Goal: Information Seeking & Learning: Find specific page/section

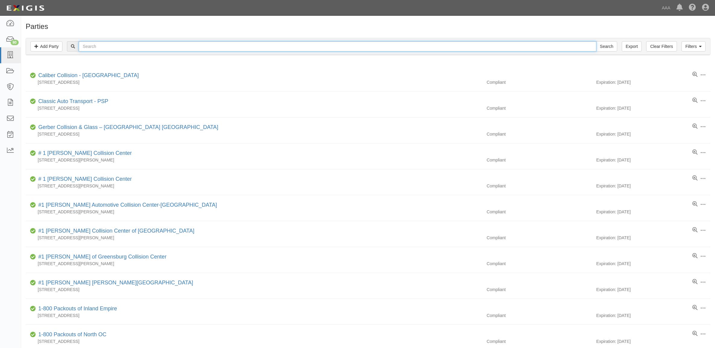
click at [108, 50] on input "text" at bounding box center [337, 46] width 517 height 10
type input "25227"
click at [596, 41] on input "Search" at bounding box center [606, 46] width 21 height 10
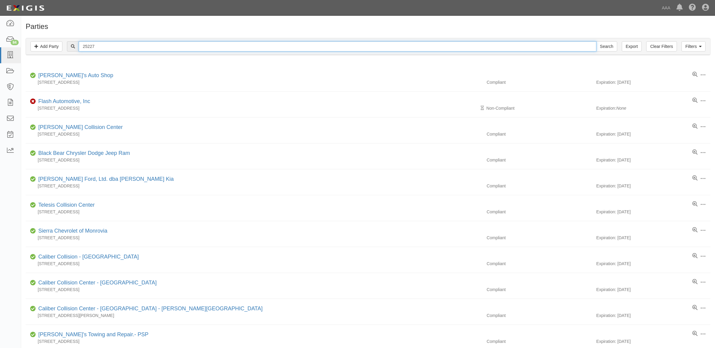
click at [159, 43] on input "25227" at bounding box center [337, 46] width 517 height 10
type input "Luyet"
click at [596, 41] on input "Search" at bounding box center [606, 46] width 21 height 10
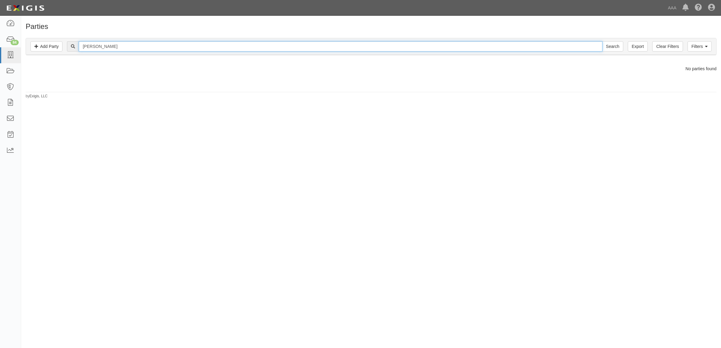
click at [145, 43] on input "Luyet" at bounding box center [340, 46] width 523 height 10
type input "Mark Porter"
click at [602, 41] on input "Search" at bounding box center [612, 46] width 21 height 10
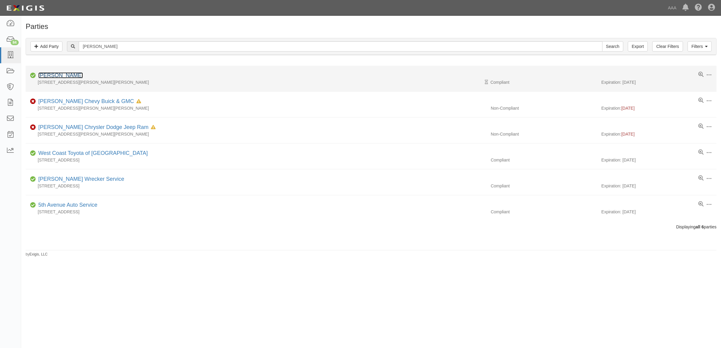
click at [73, 76] on link "Mark Porter Ford" at bounding box center [60, 75] width 45 height 6
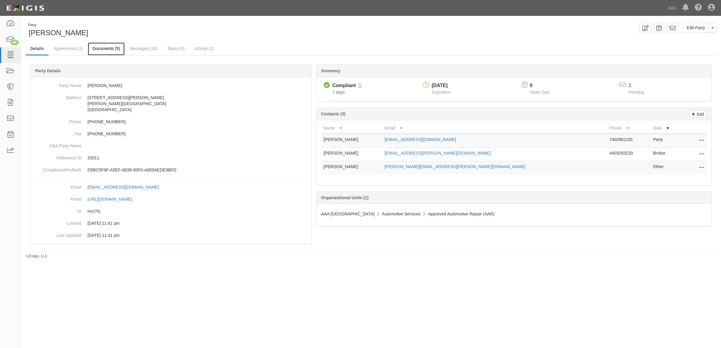
click at [111, 50] on link "Documents (5)" at bounding box center [106, 49] width 37 height 13
click at [105, 47] on link "Documents (5)" at bounding box center [106, 49] width 37 height 13
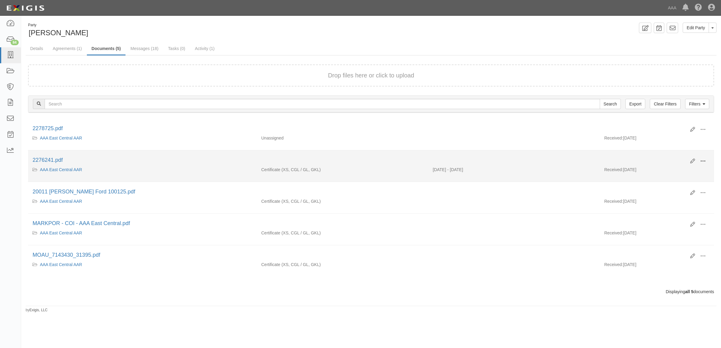
click at [701, 159] on span at bounding box center [702, 161] width 5 height 5
click at [685, 169] on link "View" at bounding box center [674, 170] width 48 height 11
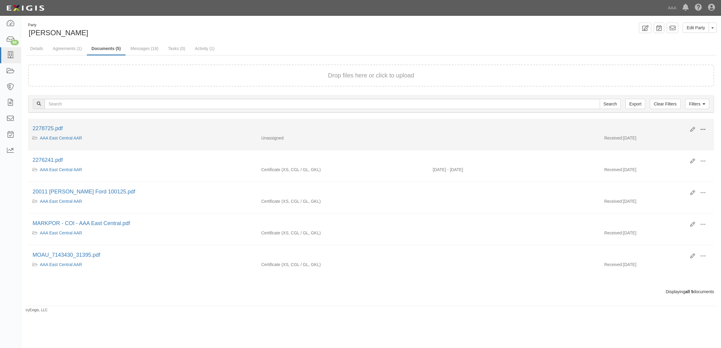
click at [705, 128] on span at bounding box center [702, 129] width 5 height 5
click at [676, 141] on link "View" at bounding box center [674, 138] width 48 height 11
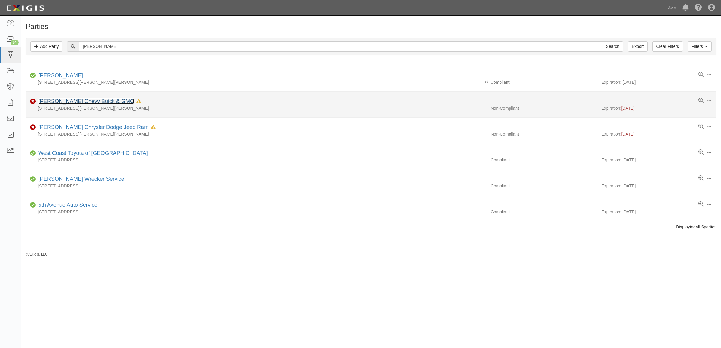
click at [103, 103] on link "[PERSON_NAME] Chevy Buick & GMC" at bounding box center [86, 101] width 96 height 6
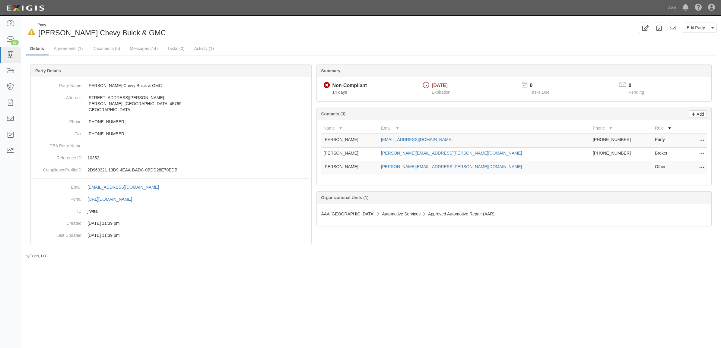
drag, startPoint x: 701, startPoint y: 154, endPoint x: 696, endPoint y: 154, distance: 5.4
click at [701, 154] on icon at bounding box center [701, 154] width 5 height 8
click at [680, 156] on link "Edit" at bounding box center [680, 152] width 48 height 11
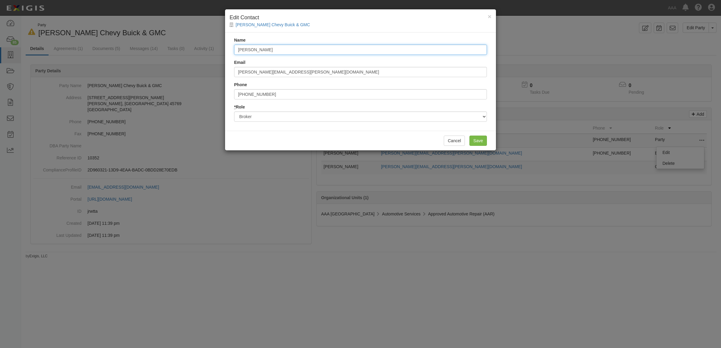
drag, startPoint x: 283, startPoint y: 53, endPoint x: 190, endPoint y: 45, distance: 92.9
click at [190, 45] on div "× Edit Contact Mark Porter Chevy Buick & GMC Name Lynn Fosnaugh Email lynn.fosn…" at bounding box center [360, 174] width 721 height 348
type input "Kayla Rybicki"
type input "[EMAIL_ADDRESS][PERSON_NAME][DOMAIN_NAME]"
type input "6"
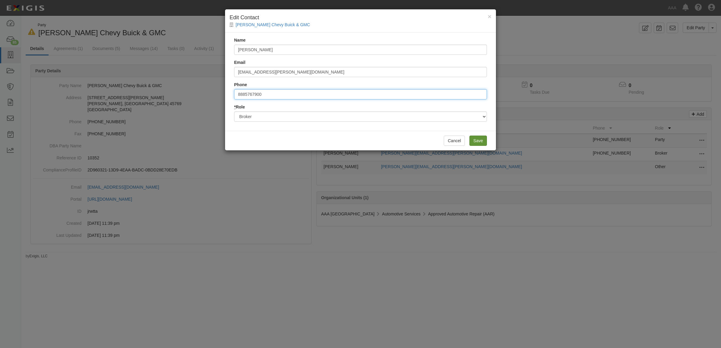
type input "8885767900"
click at [479, 138] on input "Save" at bounding box center [477, 141] width 17 height 10
click at [305, 95] on input "8885767900" at bounding box center [360, 94] width 253 height 10
click at [451, 136] on button "Cancel" at bounding box center [454, 141] width 21 height 10
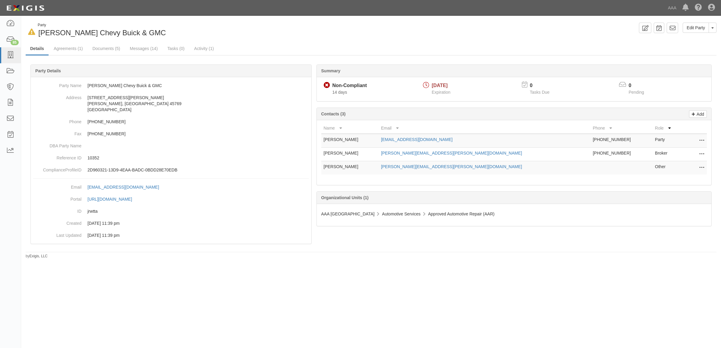
click at [703, 153] on icon at bounding box center [701, 154] width 5 height 8
click at [695, 155] on link "Edit" at bounding box center [680, 152] width 48 height 11
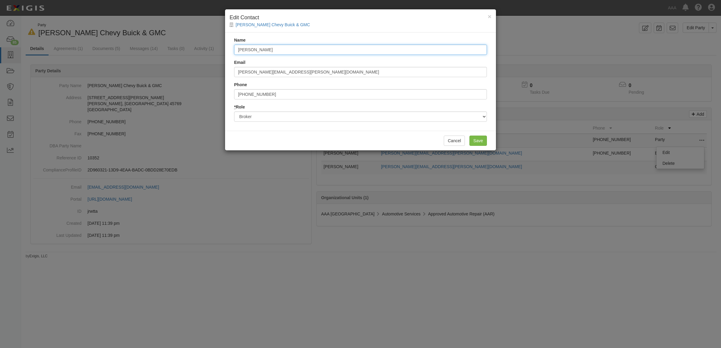
drag, startPoint x: 296, startPoint y: 49, endPoint x: 160, endPoint y: 28, distance: 137.6
click at [185, 45] on div "× Edit Contact Mark Porter Chevy Buick & GMC Name Lynn Fosnaugh Email lynn.fosn…" at bounding box center [360, 174] width 721 height 348
type input "[PERSON_NAME]"
type input "[EMAIL_ADDRESS][PERSON_NAME][DOMAIN_NAME]"
type input "6"
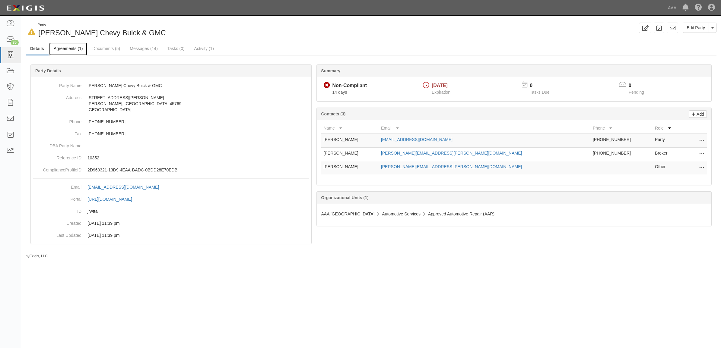
click at [71, 48] on link "Agreements (1)" at bounding box center [68, 49] width 38 height 13
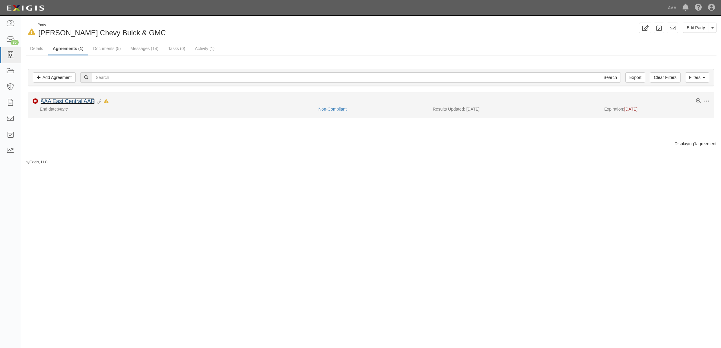
click at [77, 103] on link "AAA East Central AAR" at bounding box center [67, 101] width 54 height 6
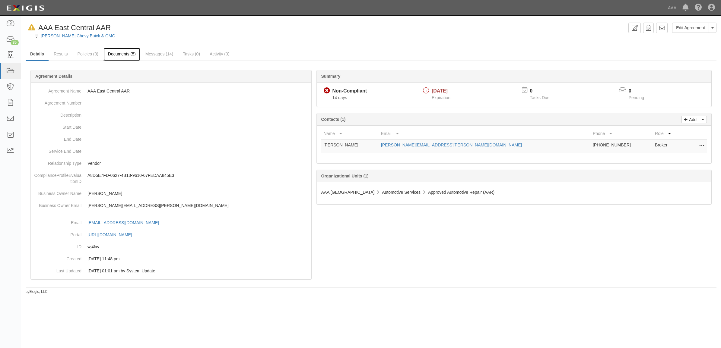
click at [118, 55] on link "Documents (5)" at bounding box center [121, 54] width 37 height 13
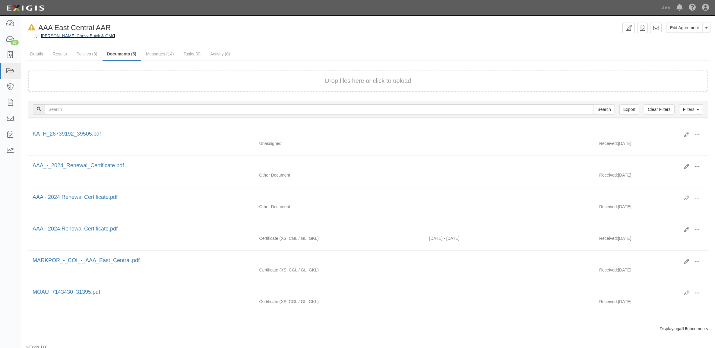
click at [49, 38] on link "[PERSON_NAME] Chevy Buick & GMC" at bounding box center [78, 35] width 74 height 5
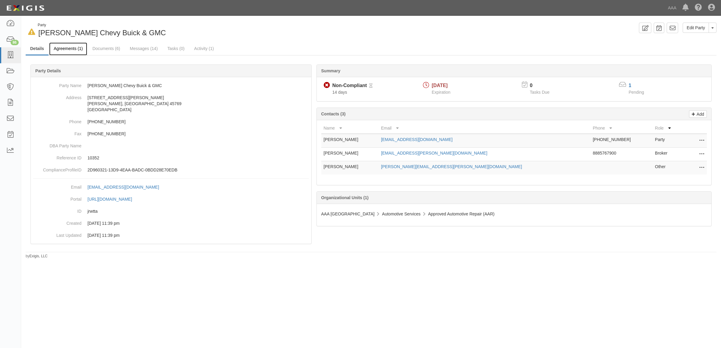
click at [71, 52] on link "Agreements (1)" at bounding box center [68, 49] width 38 height 13
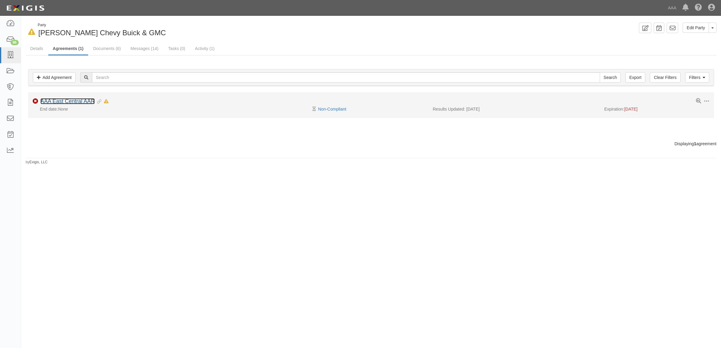
click at [76, 99] on link "AAA East Central AAR" at bounding box center [67, 101] width 54 height 6
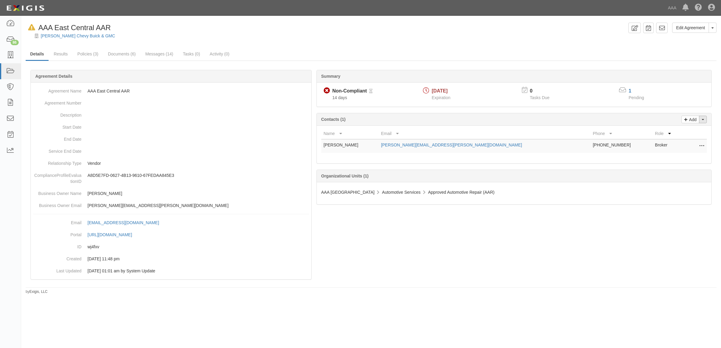
click at [704, 119] on button "Toggle Contact Dropdown" at bounding box center [703, 120] width 8 height 8
click at [691, 132] on link "Change contacts" at bounding box center [683, 130] width 48 height 8
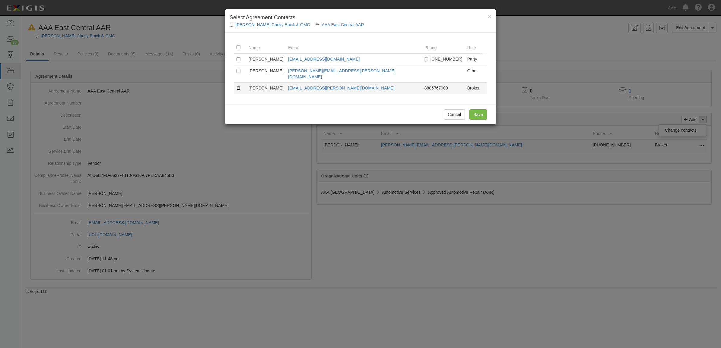
click at [238, 86] on input "checkbox" at bounding box center [238, 88] width 4 height 4
checkbox input "true"
click at [480, 109] on input "Save" at bounding box center [477, 114] width 17 height 10
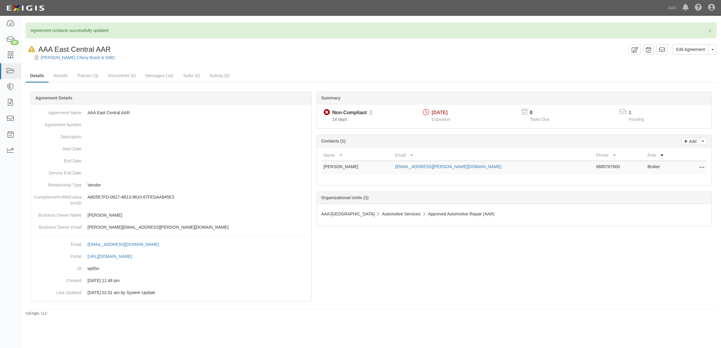
click at [87, 60] on div "[PERSON_NAME] Chevy Buick & GMC" at bounding box center [375, 58] width 691 height 6
click at [86, 58] on link "[PERSON_NAME] Chevy Buick & GMC" at bounding box center [78, 57] width 74 height 5
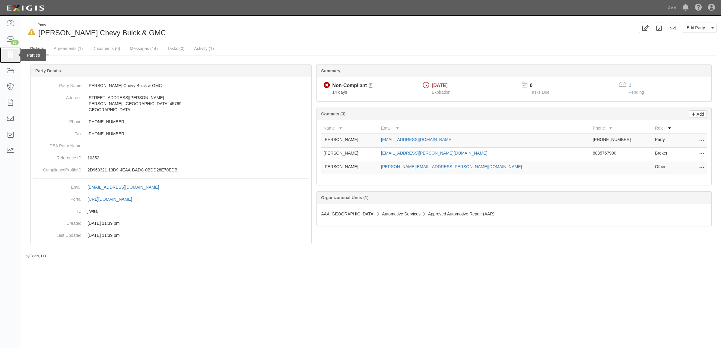
click at [13, 53] on icon at bounding box center [10, 55] width 8 height 7
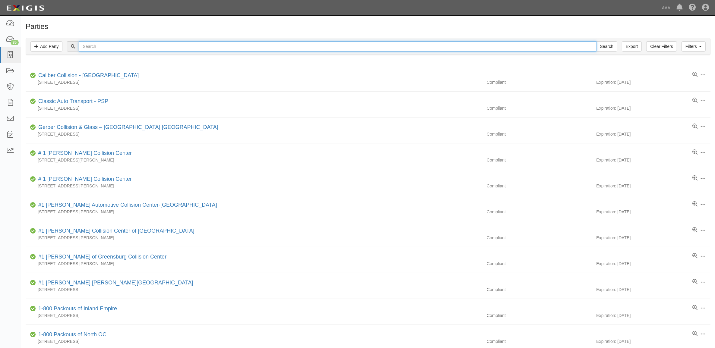
click at [185, 45] on input "text" at bounding box center [337, 46] width 517 height 10
type input "[PERSON_NAME]"
click at [596, 41] on input "Search" at bounding box center [606, 46] width 21 height 10
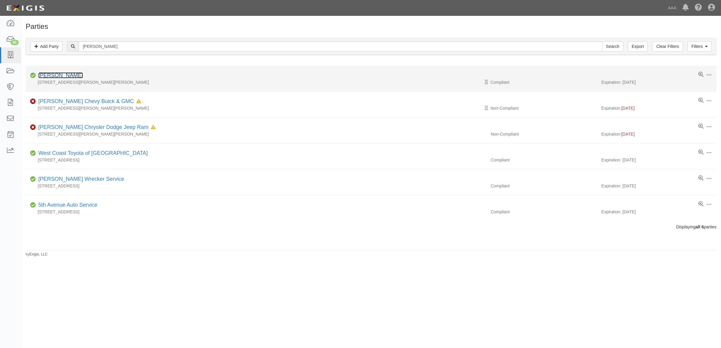
click at [71, 74] on link "[PERSON_NAME]" at bounding box center [60, 75] width 45 height 6
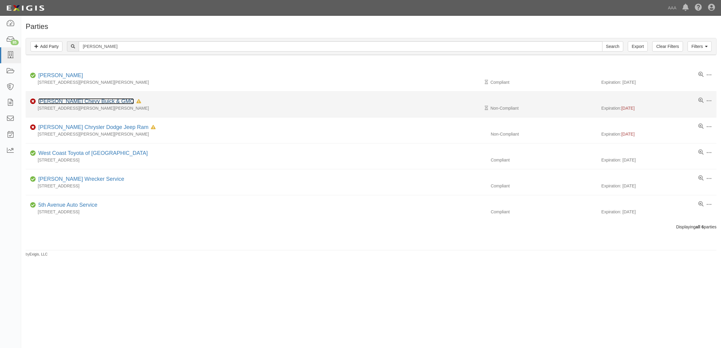
click at [98, 102] on link "[PERSON_NAME] Chevy Buick & GMC" at bounding box center [86, 101] width 96 height 6
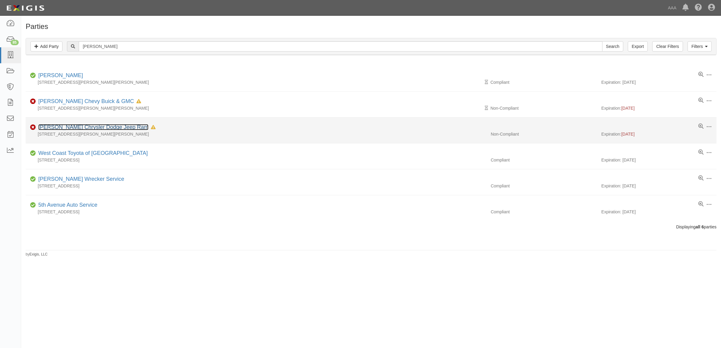
click at [101, 127] on link "[PERSON_NAME] Chrysler Dodge Jeep Ram" at bounding box center [93, 127] width 110 height 6
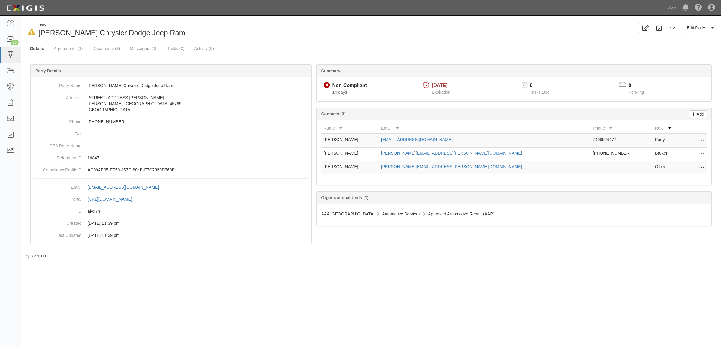
drag, startPoint x: 701, startPoint y: 151, endPoint x: 691, endPoint y: 153, distance: 10.4
click at [701, 151] on icon at bounding box center [701, 154] width 5 height 8
click at [688, 153] on link "Edit" at bounding box center [680, 152] width 48 height 11
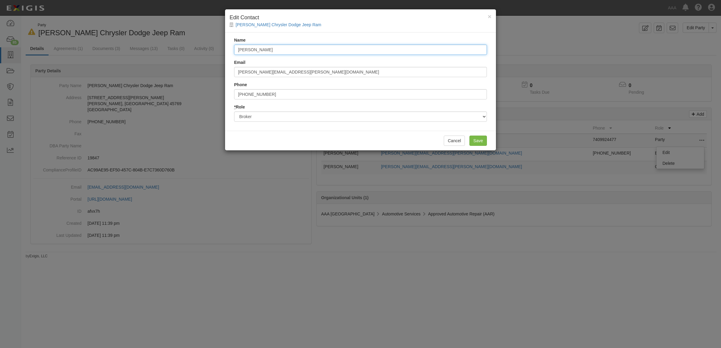
drag, startPoint x: 299, startPoint y: 50, endPoint x: 141, endPoint y: 49, distance: 157.4
click at [150, 49] on div "× Edit Contact Mark Porter Chrysler Dodge Jeep Ram Name Lynn Fosnaugh Email lyn…" at bounding box center [360, 174] width 721 height 348
type input "Kayla Rybicki"
type input "kayla.rybicki@huntington.com"
drag, startPoint x: 248, startPoint y: 93, endPoint x: 207, endPoint y: 89, distance: 40.3
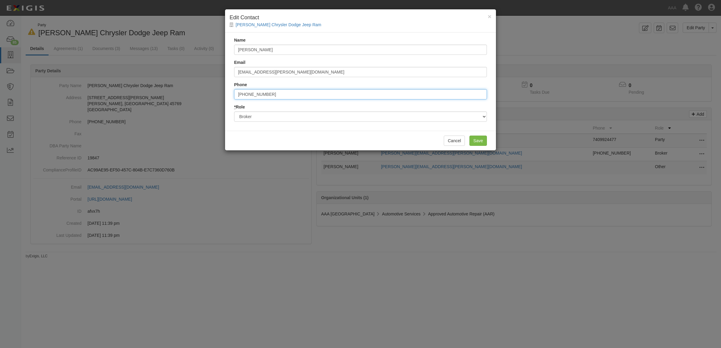
click at [207, 89] on div "× Edit Contact Mark Porter Chrysler Dodge Jeep Ram Name Kayla Rybicki Email kay…" at bounding box center [360, 174] width 721 height 348
type input "8885767900"
click at [478, 141] on input "Save" at bounding box center [477, 141] width 17 height 10
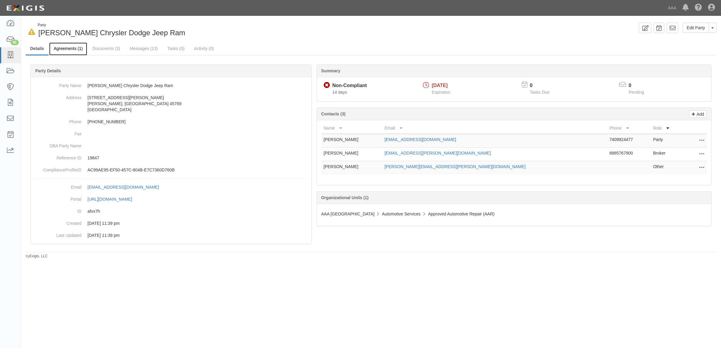
click at [75, 47] on link "Agreements (1)" at bounding box center [68, 49] width 38 height 13
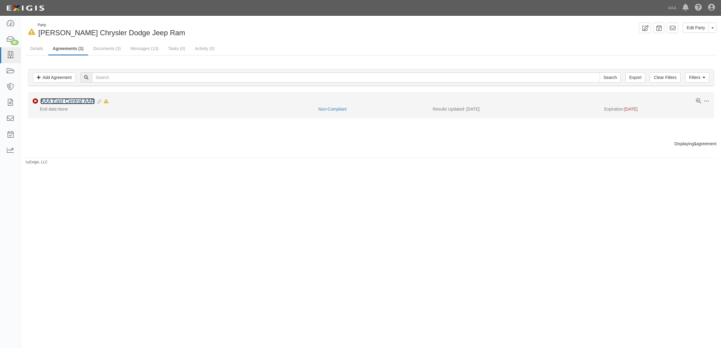
click at [86, 100] on link "AAA East Central AAR" at bounding box center [67, 101] width 54 height 6
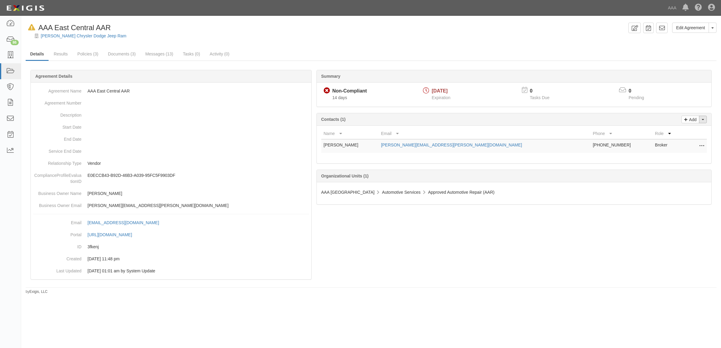
click at [704, 119] on button "Toggle Contact Dropdown" at bounding box center [703, 120] width 8 height 8
click at [695, 130] on link "Change contacts" at bounding box center [683, 130] width 48 height 8
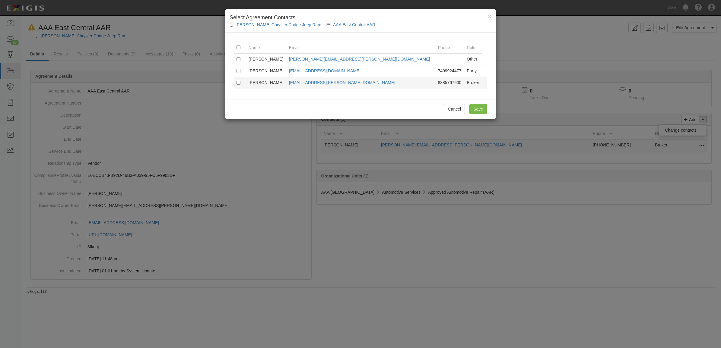
click at [239, 85] on td at bounding box center [240, 83] width 12 height 12
click at [237, 81] on input "checkbox" at bounding box center [238, 83] width 4 height 4
checkbox input "true"
click at [480, 105] on input "Save" at bounding box center [477, 109] width 17 height 10
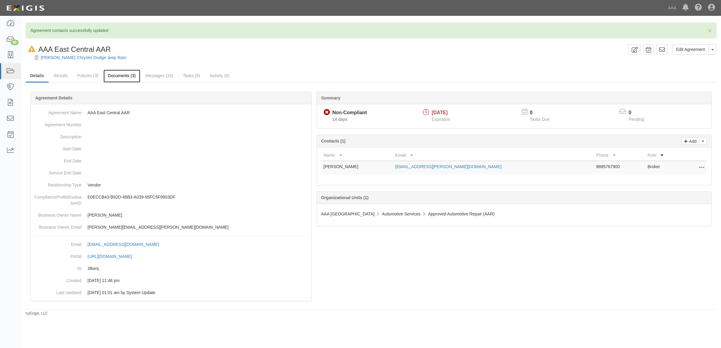
click at [111, 75] on link "Documents (3)" at bounding box center [121, 76] width 37 height 13
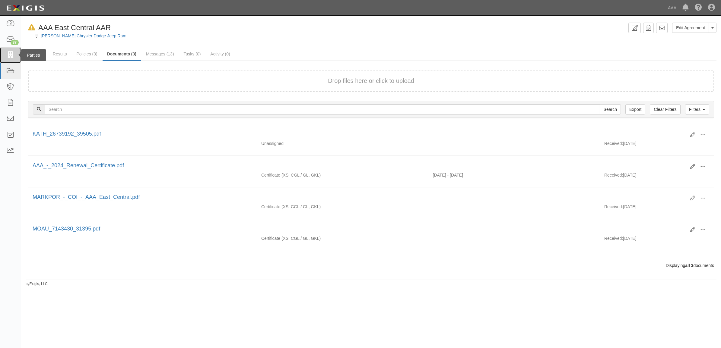
click at [14, 56] on icon at bounding box center [10, 55] width 8 height 7
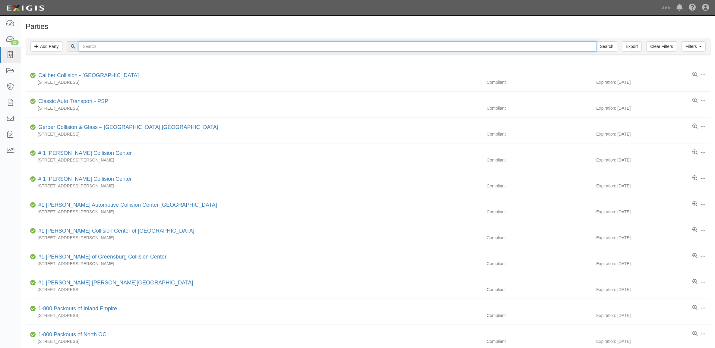
click at [165, 49] on input "text" at bounding box center [337, 46] width 517 height 10
type input "10378"
click at [596, 41] on input "Search" at bounding box center [606, 46] width 21 height 10
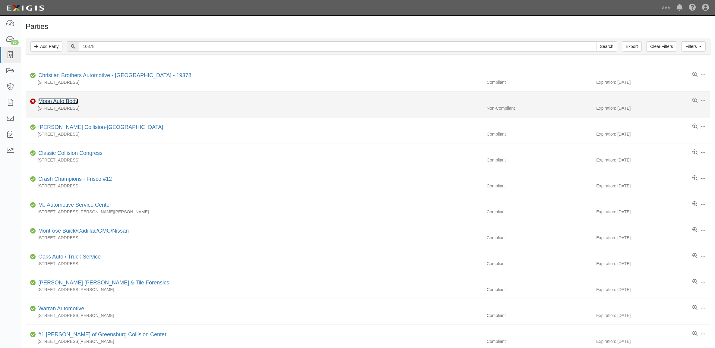
click at [73, 100] on link "Moon Auto Body" at bounding box center [58, 101] width 40 height 6
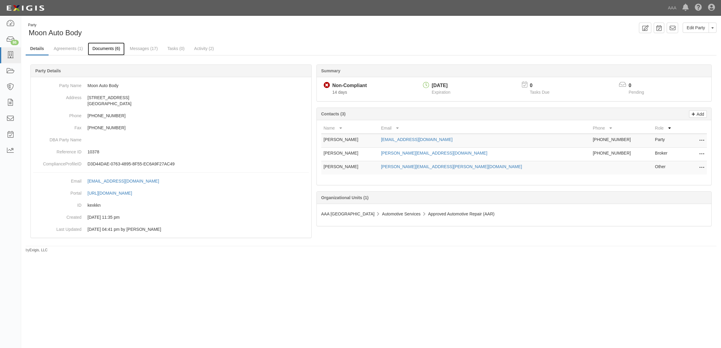
click at [104, 47] on link "Documents (6)" at bounding box center [106, 49] width 37 height 13
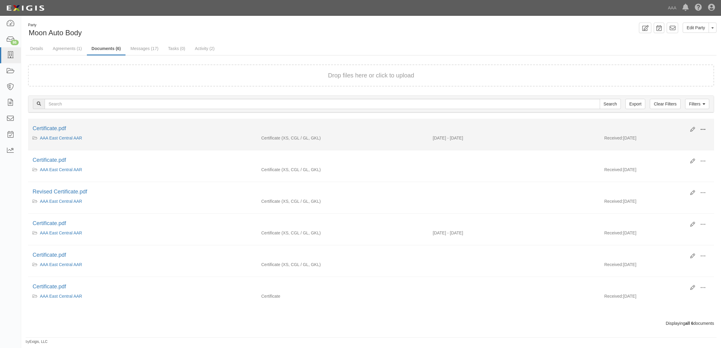
click at [700, 127] on span at bounding box center [702, 129] width 5 height 5
click at [678, 138] on link "View" at bounding box center [674, 138] width 48 height 11
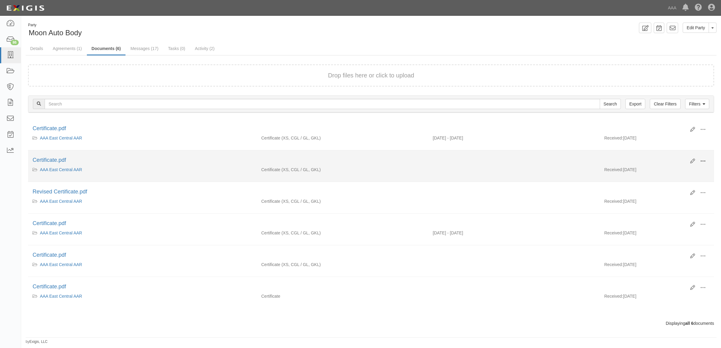
click at [700, 161] on span at bounding box center [702, 161] width 5 height 5
click at [681, 169] on link "View" at bounding box center [674, 170] width 48 height 11
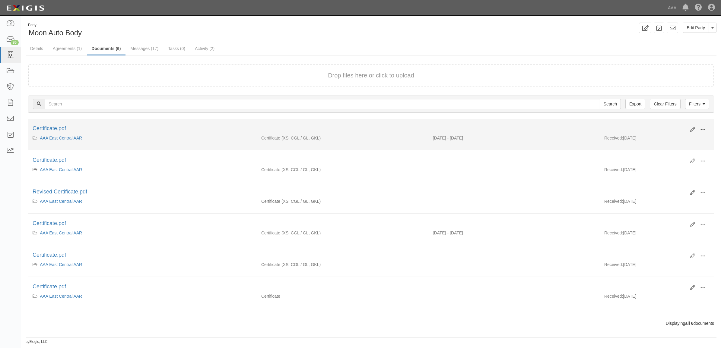
drag, startPoint x: 704, startPoint y: 128, endPoint x: 700, endPoint y: 132, distance: 5.8
click at [704, 128] on span at bounding box center [702, 129] width 5 height 5
click at [682, 140] on link "View" at bounding box center [674, 138] width 48 height 11
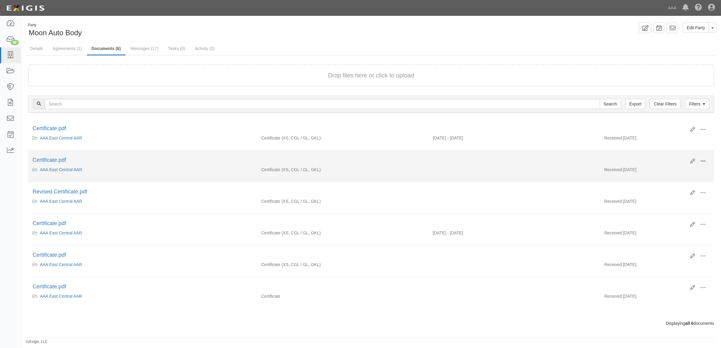
click at [704, 162] on span at bounding box center [702, 161] width 5 height 5
click at [686, 171] on link "View" at bounding box center [674, 170] width 48 height 11
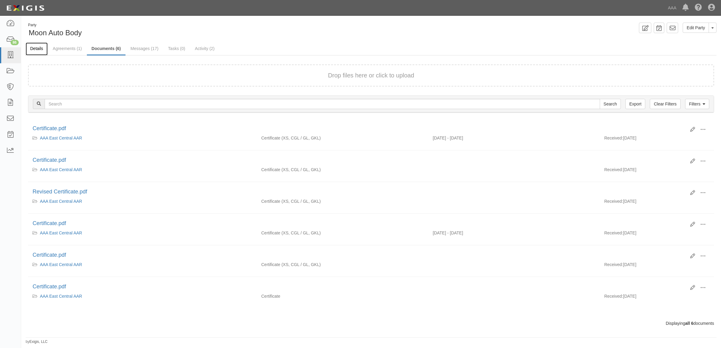
drag, startPoint x: 35, startPoint y: 49, endPoint x: 45, endPoint y: 52, distance: 10.5
click at [35, 49] on link "Details" at bounding box center [37, 49] width 22 height 13
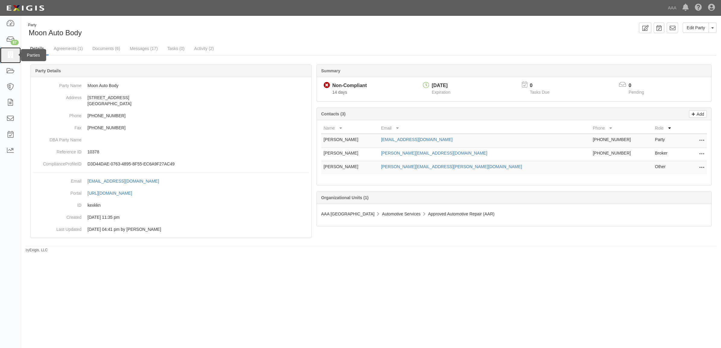
click at [13, 53] on icon at bounding box center [10, 55] width 8 height 7
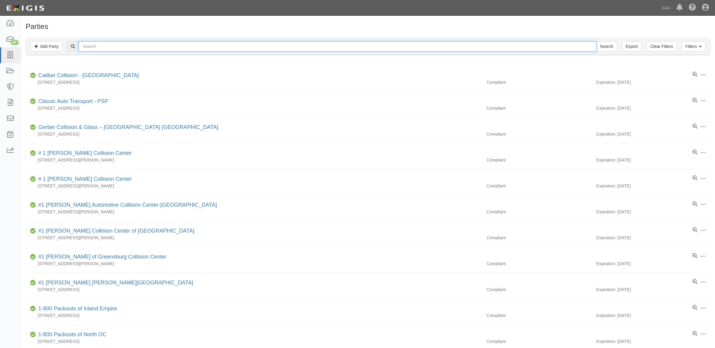
click at [113, 45] on input "text" at bounding box center [337, 46] width 517 height 10
type input "Moon"
click at [596, 41] on input "Search" at bounding box center [606, 46] width 21 height 10
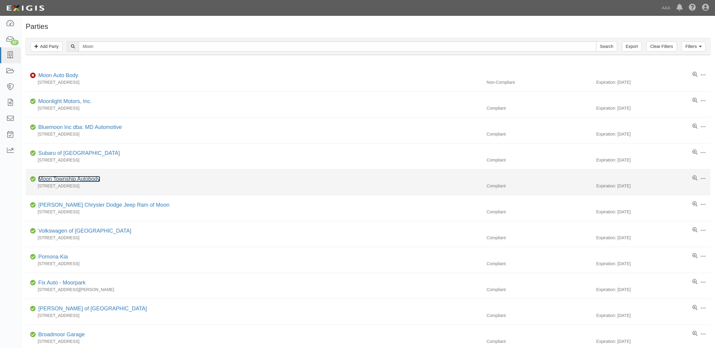
click at [89, 180] on link "Moon Township Autobody" at bounding box center [69, 179] width 62 height 6
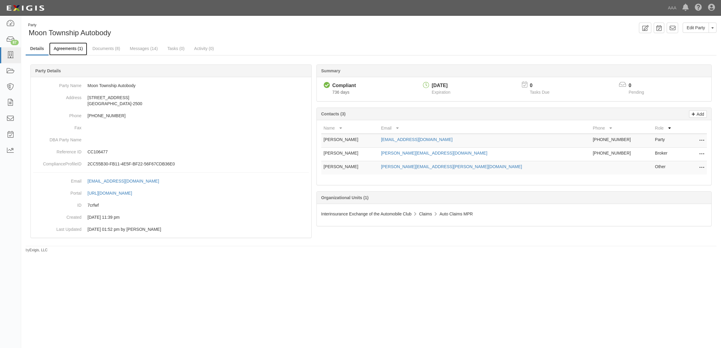
click at [74, 49] on link "Agreements (1)" at bounding box center [68, 49] width 38 height 13
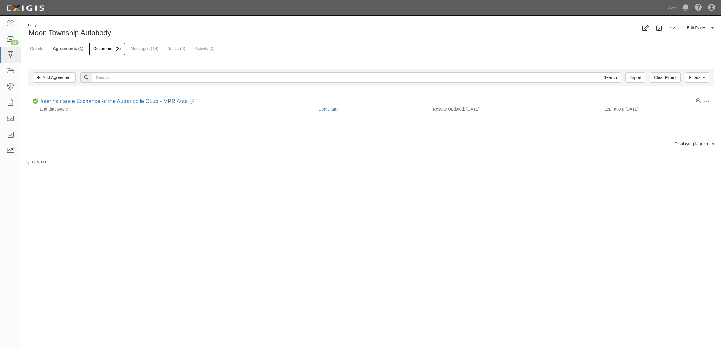
click at [106, 50] on link "Documents (8)" at bounding box center [107, 49] width 37 height 13
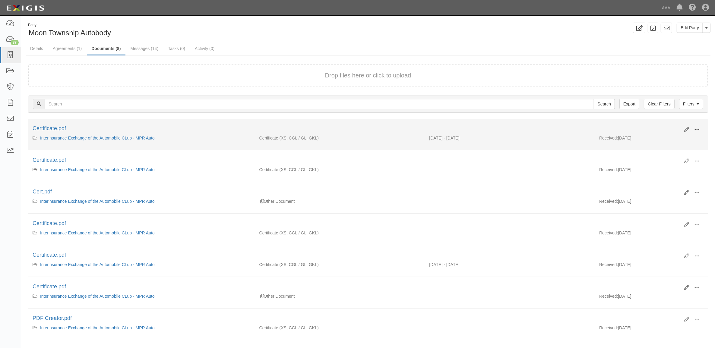
click at [700, 128] on span at bounding box center [696, 129] width 5 height 5
click at [679, 134] on link "View" at bounding box center [668, 138] width 48 height 11
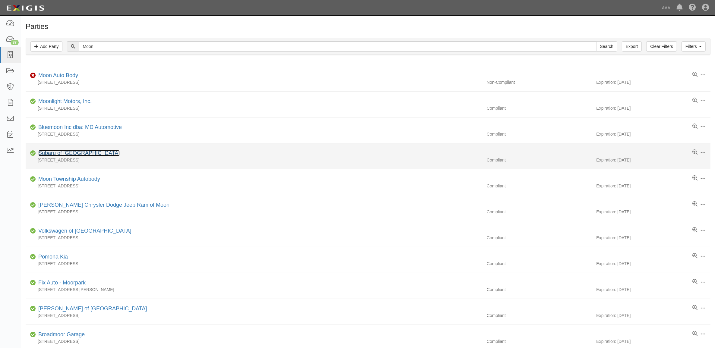
click at [93, 156] on link "Subaru of [GEOGRAPHIC_DATA]" at bounding box center [78, 153] width 81 height 6
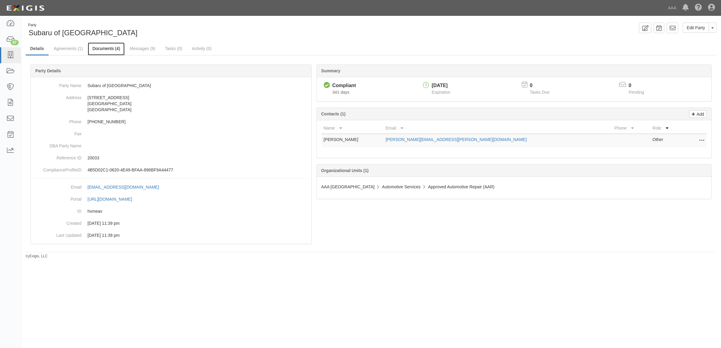
click at [103, 49] on link "Documents (4)" at bounding box center [106, 49] width 37 height 13
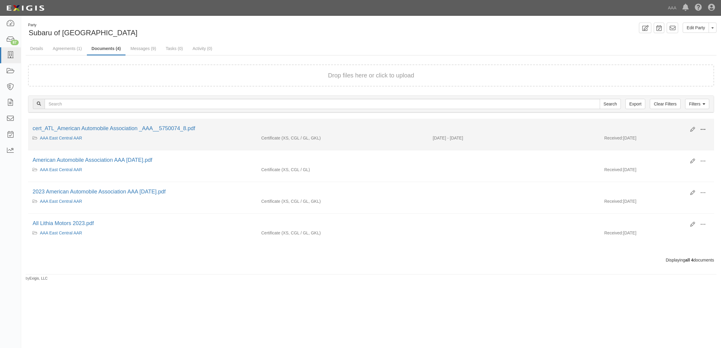
click at [700, 126] on button at bounding box center [702, 130] width 13 height 10
click at [685, 137] on link "View" at bounding box center [674, 138] width 48 height 11
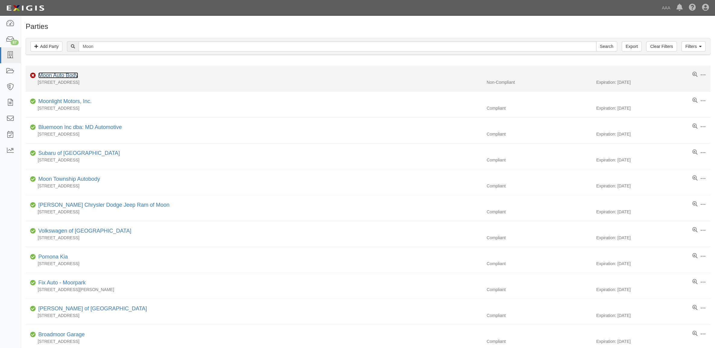
click at [64, 78] on link "Moon Auto Body" at bounding box center [58, 75] width 40 height 6
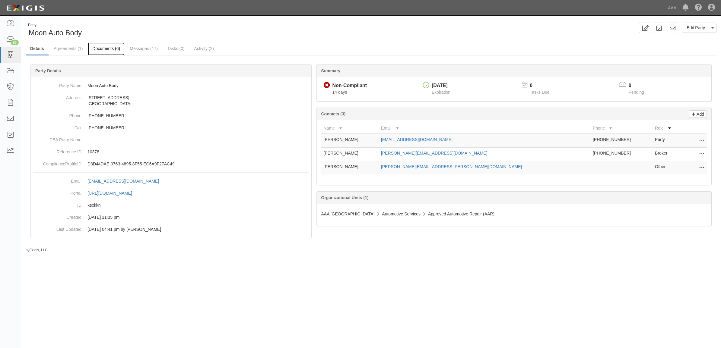
click at [107, 49] on link "Documents (6)" at bounding box center [106, 49] width 37 height 13
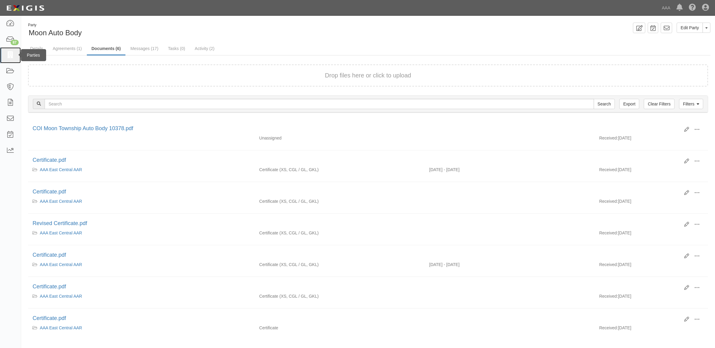
click at [13, 54] on icon at bounding box center [10, 55] width 8 height 7
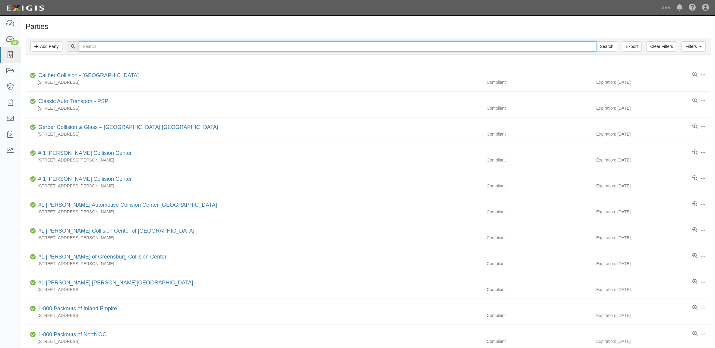
click at [103, 44] on input "text" at bounding box center [337, 46] width 517 height 10
type input "[PERSON_NAME]"
click at [596, 41] on input "Search" at bounding box center [606, 46] width 21 height 10
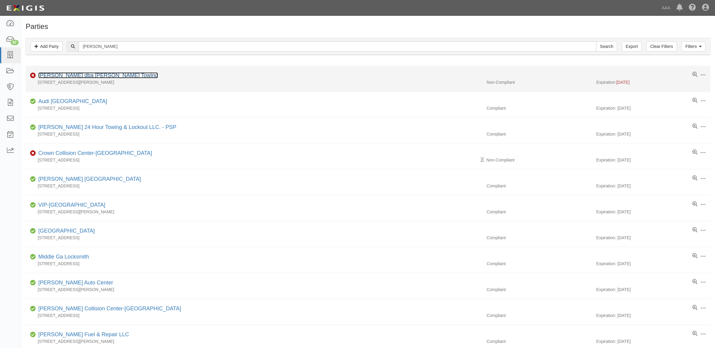
click at [80, 78] on link "[PERSON_NAME] dba [PERSON_NAME] Towing" at bounding box center [98, 75] width 120 height 6
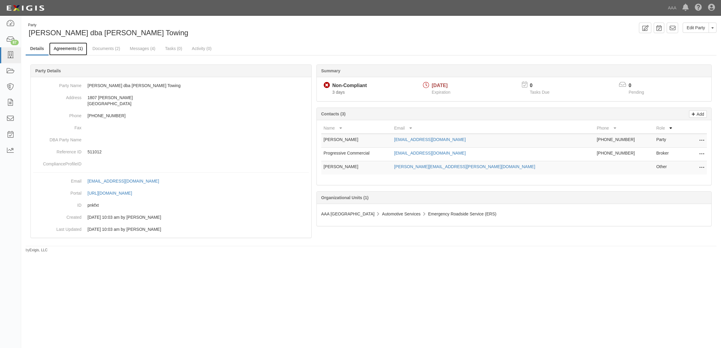
click at [78, 51] on link "Agreements (1)" at bounding box center [68, 49] width 38 height 13
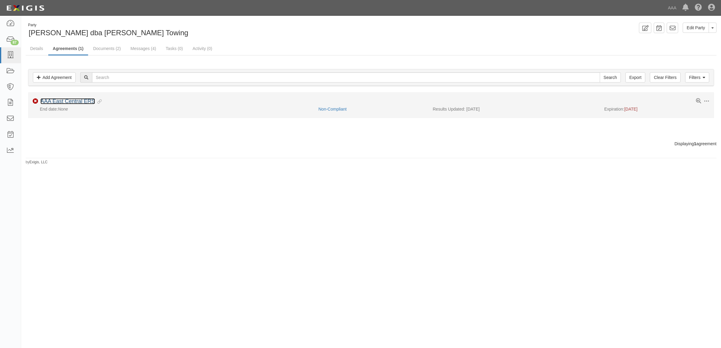
click at [91, 100] on link "AAA East Central ERS" at bounding box center [67, 101] width 55 height 6
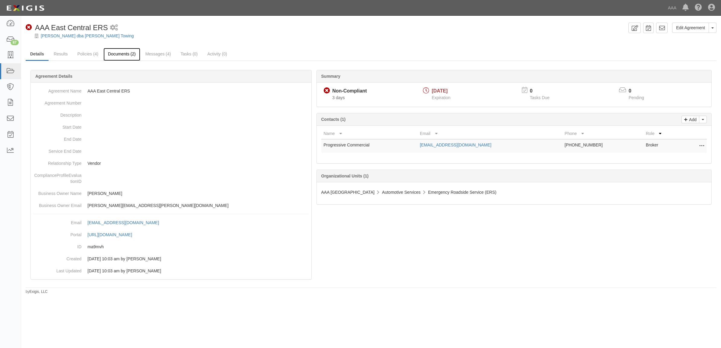
click at [125, 50] on link "Documents (2)" at bounding box center [121, 54] width 37 height 13
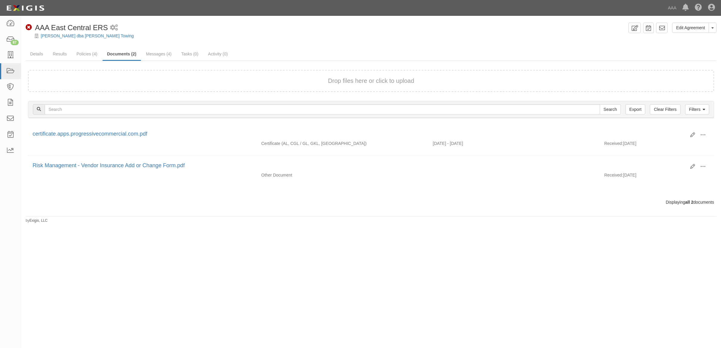
click at [262, 80] on div "Drop files here or click to upload" at bounding box center [371, 81] width 672 height 9
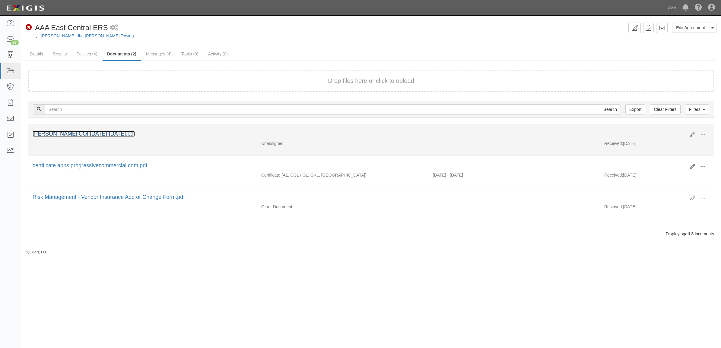
click at [61, 133] on link "[PERSON_NAME] COI [DATE]-[DATE].pdf" at bounding box center [84, 134] width 102 height 6
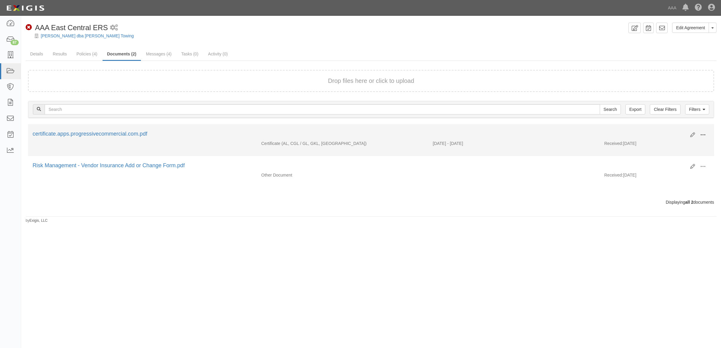
click at [704, 133] on span at bounding box center [702, 134] width 5 height 5
click at [679, 142] on link "View" at bounding box center [674, 143] width 48 height 11
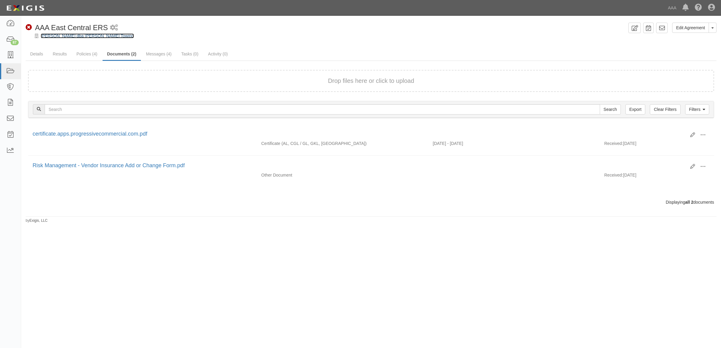
click at [90, 36] on link "John Biddle dba Biddle's Towing" at bounding box center [87, 35] width 93 height 5
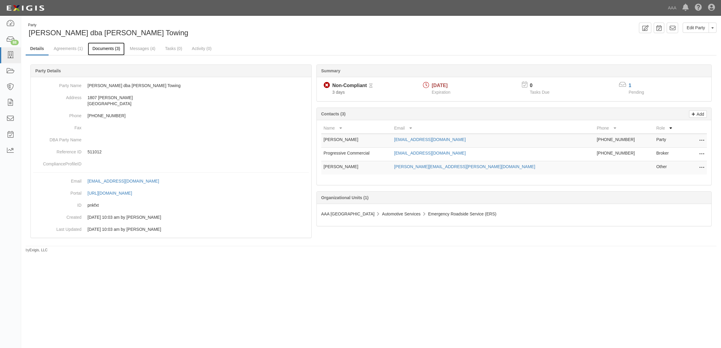
click at [111, 52] on link "Documents (3)" at bounding box center [106, 49] width 37 height 13
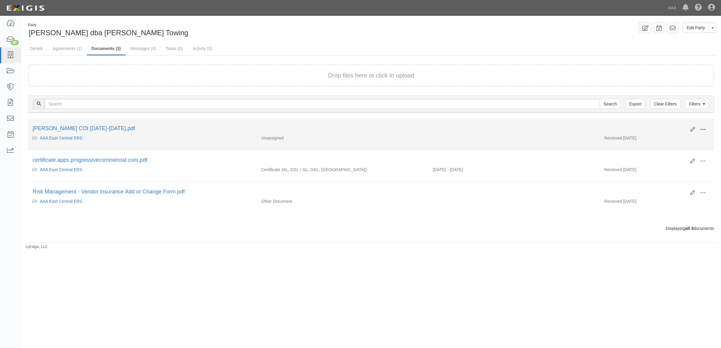
click at [707, 128] on button at bounding box center [702, 130] width 13 height 10
click at [679, 138] on link "View" at bounding box center [674, 138] width 48 height 11
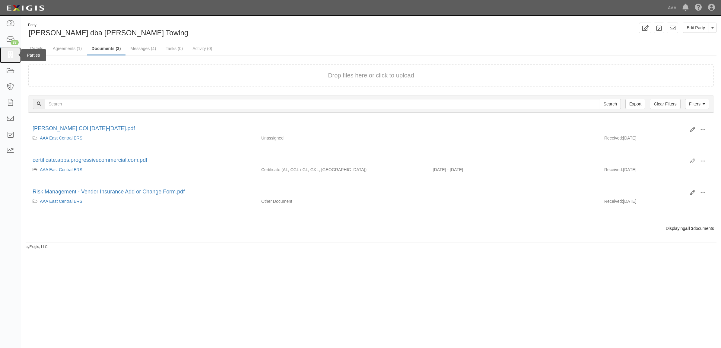
drag, startPoint x: 13, startPoint y: 55, endPoint x: 324, endPoint y: 253, distance: 369.3
click at [13, 55] on icon at bounding box center [10, 55] width 8 height 7
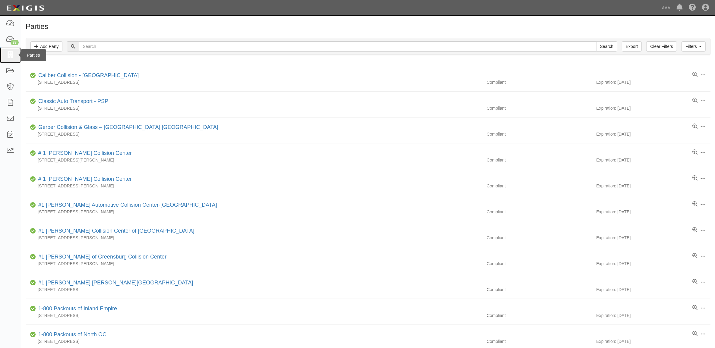
drag, startPoint x: 13, startPoint y: 57, endPoint x: 17, endPoint y: 61, distance: 5.4
click at [13, 57] on icon at bounding box center [10, 55] width 8 height 7
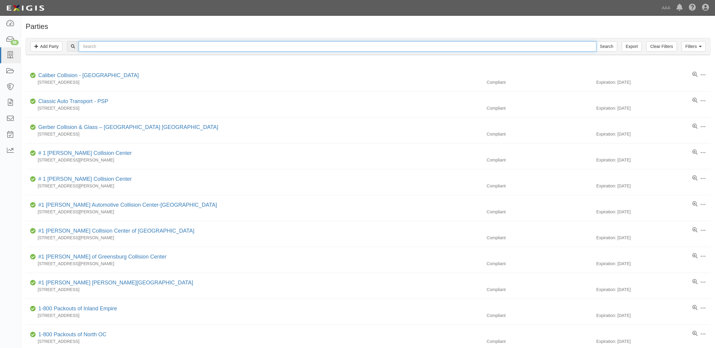
click at [139, 47] on input "text" at bounding box center [337, 46] width 517 height 10
type input "10479"
click at [596, 41] on input "Search" at bounding box center [606, 46] width 21 height 10
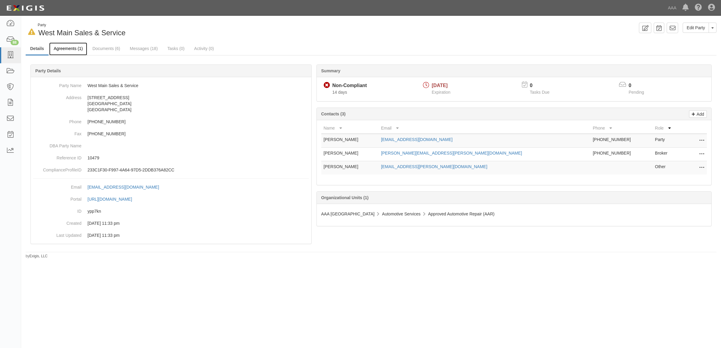
click at [75, 48] on link "Agreements (1)" at bounding box center [68, 49] width 38 height 13
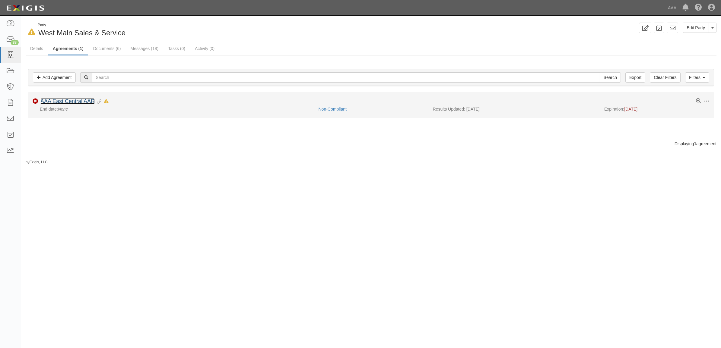
click at [84, 103] on link "AAA East Central AAR" at bounding box center [67, 101] width 54 height 6
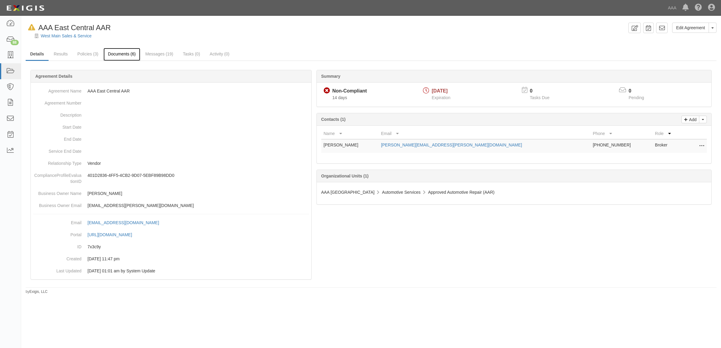
click at [131, 56] on link "Documents (6)" at bounding box center [121, 54] width 37 height 13
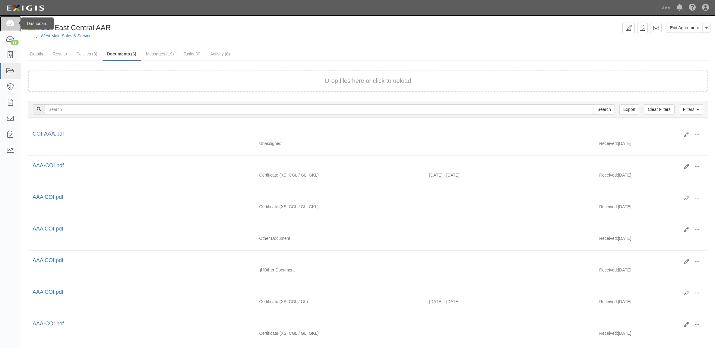
click at [11, 24] on icon at bounding box center [10, 23] width 8 height 7
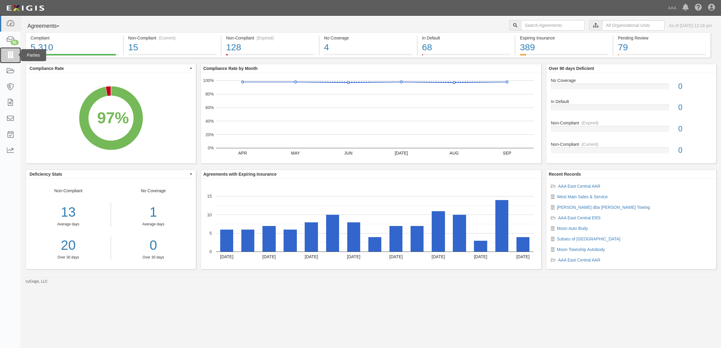
click at [14, 55] on icon at bounding box center [10, 55] width 8 height 7
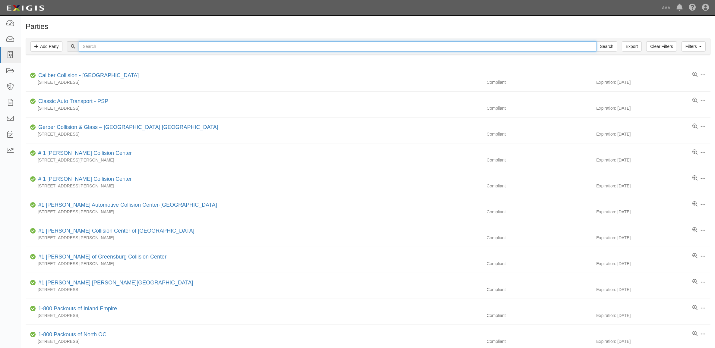
click at [130, 49] on input "text" at bounding box center [337, 46] width 517 height 10
paste input "CC103684"
type input "CC103684"
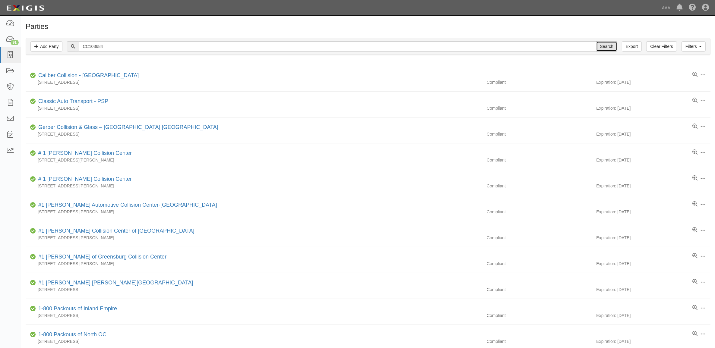
click at [610, 48] on input "Search" at bounding box center [606, 46] width 21 height 10
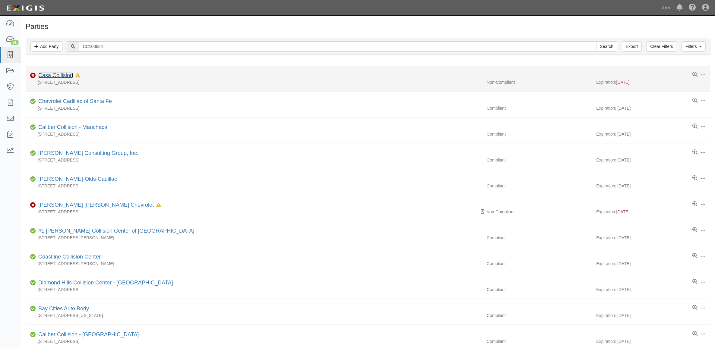
click at [59, 76] on link "Casa Collision" at bounding box center [55, 75] width 35 height 6
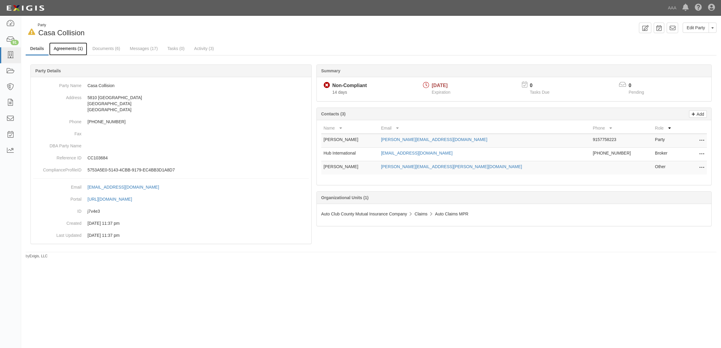
drag, startPoint x: 75, startPoint y: 50, endPoint x: 104, endPoint y: 56, distance: 29.7
click at [75, 50] on link "Agreements (1)" at bounding box center [68, 49] width 38 height 12
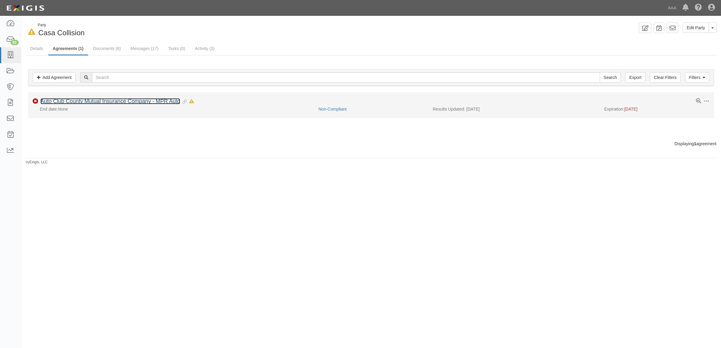
click at [89, 100] on link "Auto Club County Mutual Insurance Company - MPR Auto" at bounding box center [110, 101] width 140 height 6
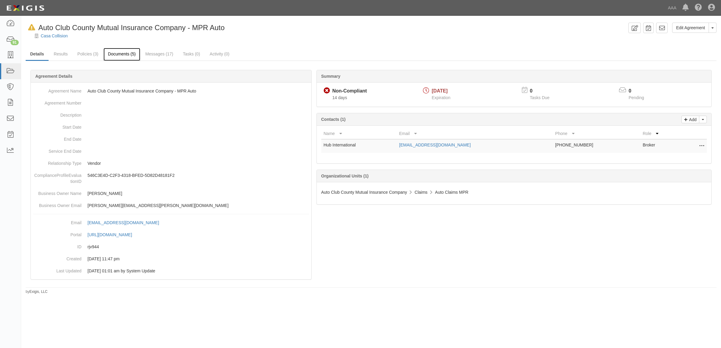
click at [128, 57] on link "Documents (5)" at bounding box center [121, 54] width 37 height 13
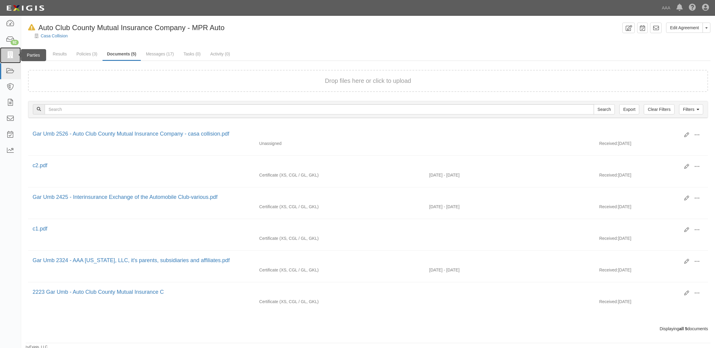
click at [14, 54] on icon at bounding box center [10, 55] width 8 height 7
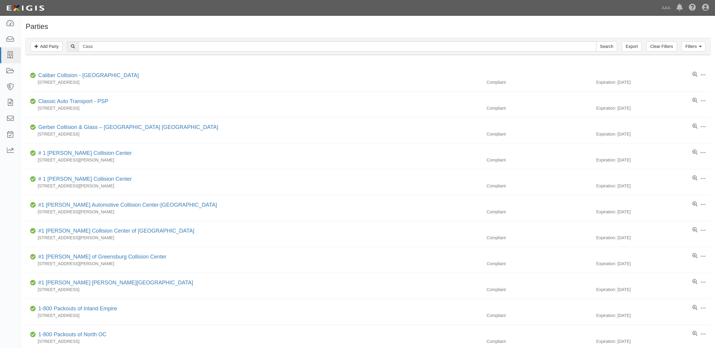
type input "Casa"
click at [596, 41] on input "Search" at bounding box center [606, 46] width 21 height 10
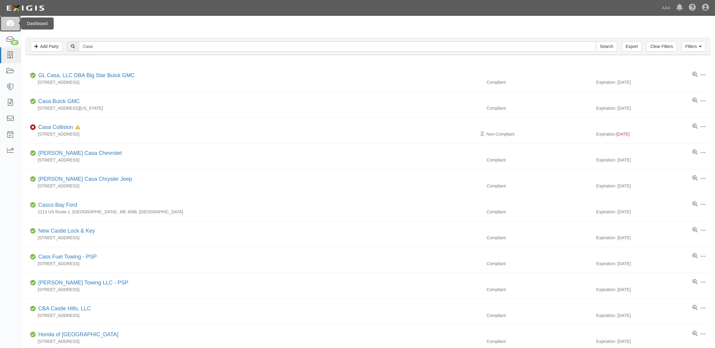
click at [11, 25] on icon at bounding box center [10, 23] width 8 height 7
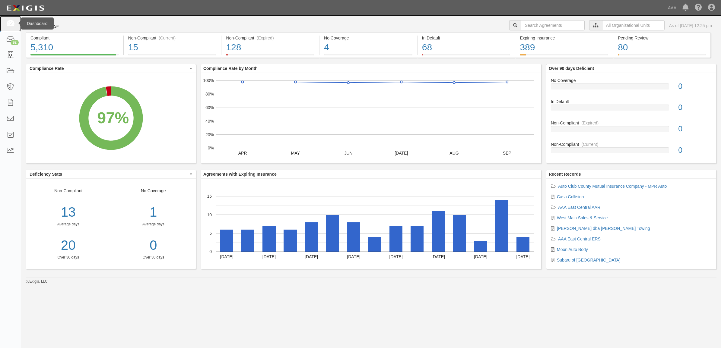
click at [11, 21] on icon at bounding box center [10, 23] width 8 height 7
click at [11, 58] on icon at bounding box center [10, 55] width 8 height 7
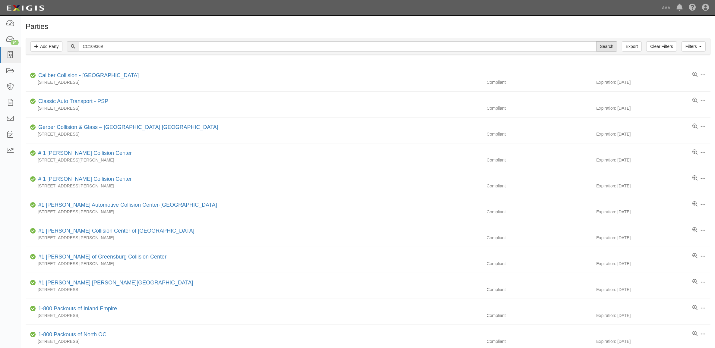
type input "CC109369"
click at [605, 44] on input "Search" at bounding box center [606, 46] width 21 height 10
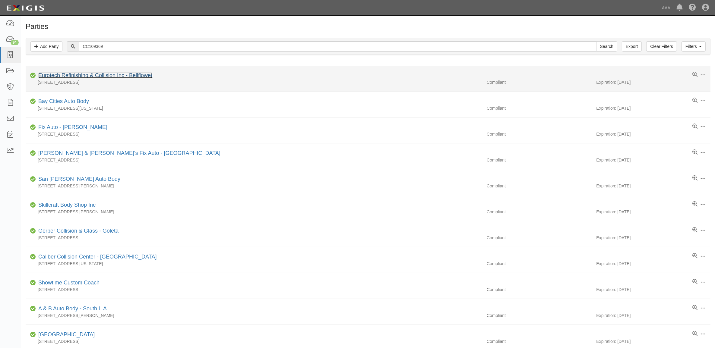
click at [119, 78] on link "Eurotech Refinishing & Collision Inc - Bellflower" at bounding box center [95, 75] width 114 height 6
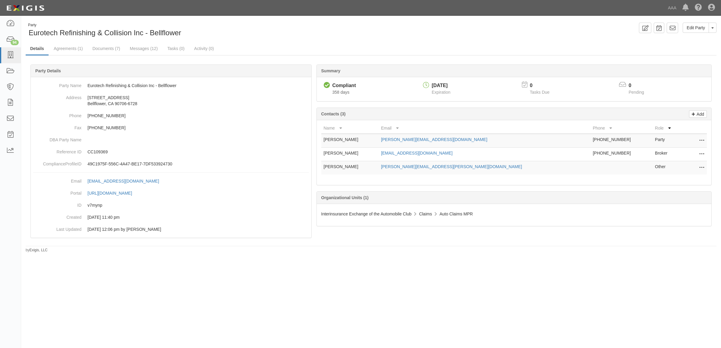
click at [700, 141] on icon at bounding box center [701, 141] width 5 height 8
click at [680, 142] on link "Edit" at bounding box center [680, 139] width 48 height 11
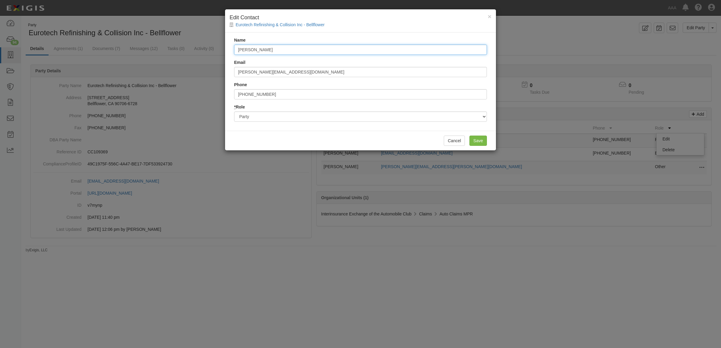
click at [308, 46] on input "Mike Castro" at bounding box center [360, 50] width 253 height 10
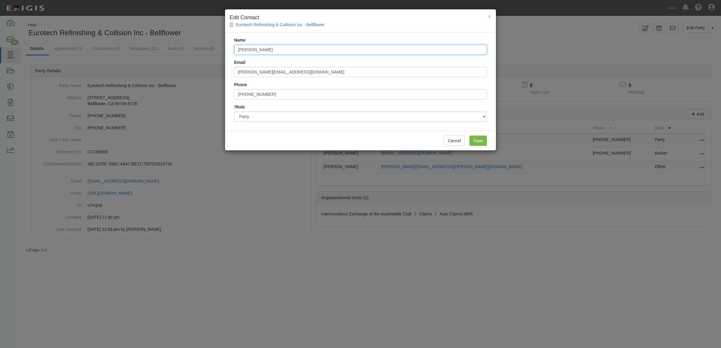
type input "Debbie Hoenecke"
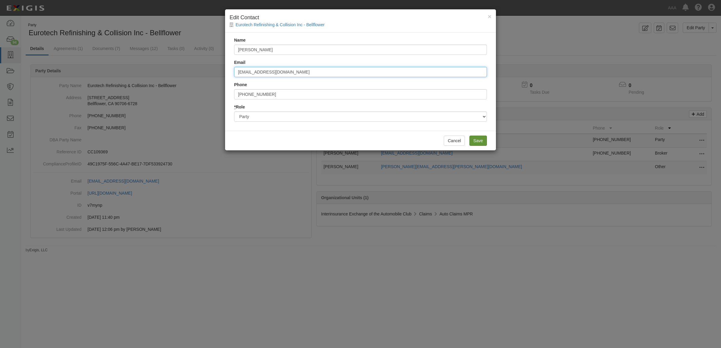
type input "dhoenecke@eurotechinc.com"
click at [476, 144] on input "Save" at bounding box center [477, 141] width 17 height 10
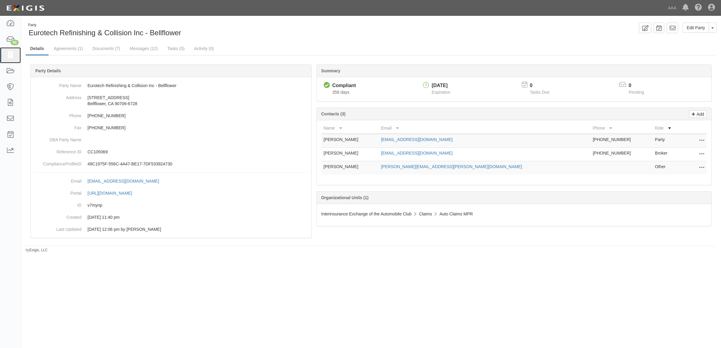
drag, startPoint x: 13, startPoint y: 56, endPoint x: 49, endPoint y: 57, distance: 36.2
click at [13, 56] on icon at bounding box center [10, 55] width 8 height 7
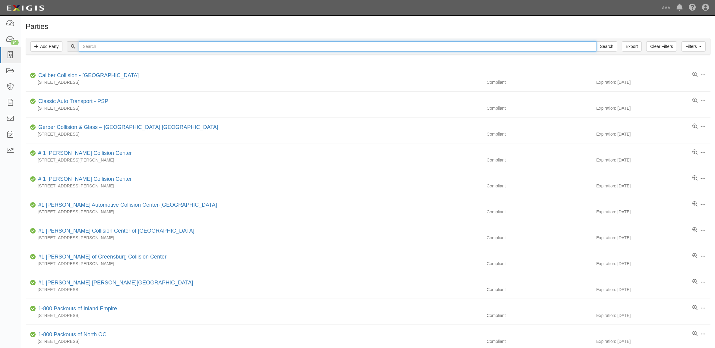
click at [100, 47] on input "text" at bounding box center [337, 46] width 517 height 10
paste input "CC110923"
type input "CC110923"
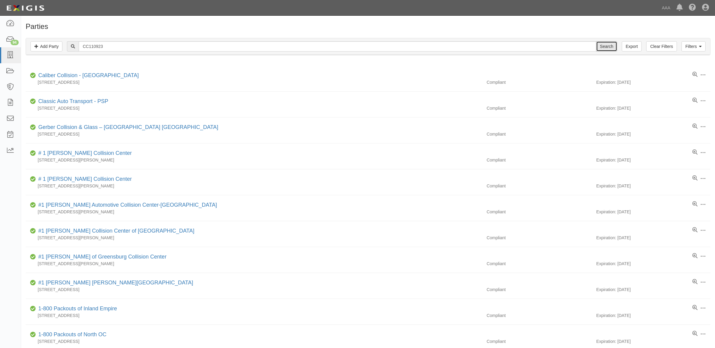
click at [606, 47] on input "Search" at bounding box center [606, 46] width 21 height 10
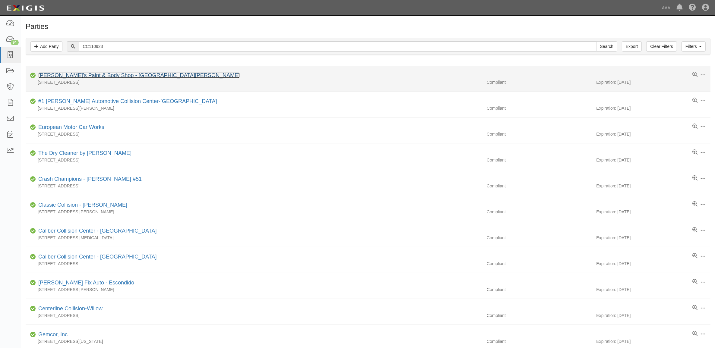
click at [85, 75] on link "[PERSON_NAME]'s Paint & Body Shop - [GEOGRAPHIC_DATA][PERSON_NAME]" at bounding box center [138, 75] width 201 height 6
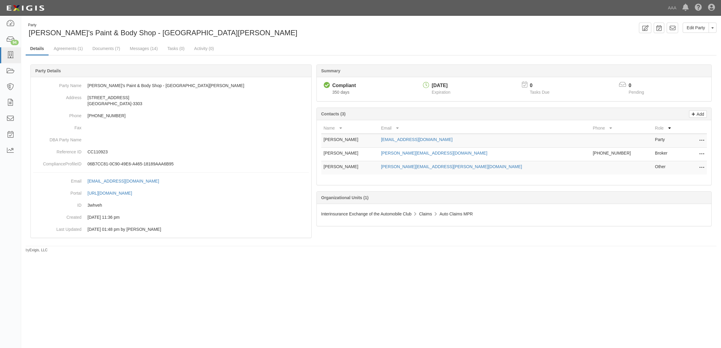
click at [700, 139] on icon at bounding box center [701, 141] width 5 height 8
click at [694, 139] on link "Edit" at bounding box center [680, 139] width 48 height 11
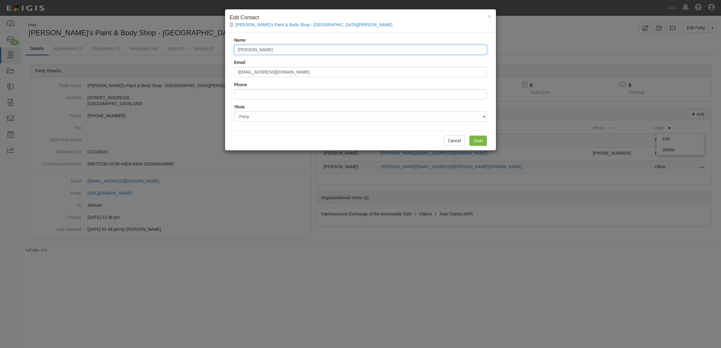
drag, startPoint x: 318, startPoint y: 49, endPoint x: 53, endPoint y: 34, distance: 265.5
click at [55, 34] on div "× Edit Contact Anthony's Paint & Body Shop - Santa Monica Name Eddie Nouri Emai…" at bounding box center [360, 174] width 721 height 348
type input "Lulu"
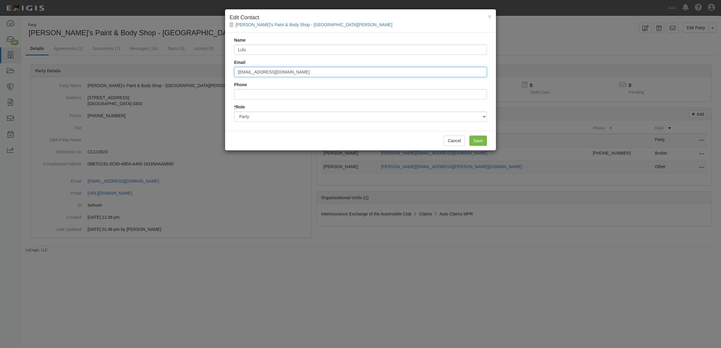
type input "lulu@anthonysbodyshop.com"
type input "3103930217"
click at [478, 145] on input "Save" at bounding box center [477, 141] width 17 height 10
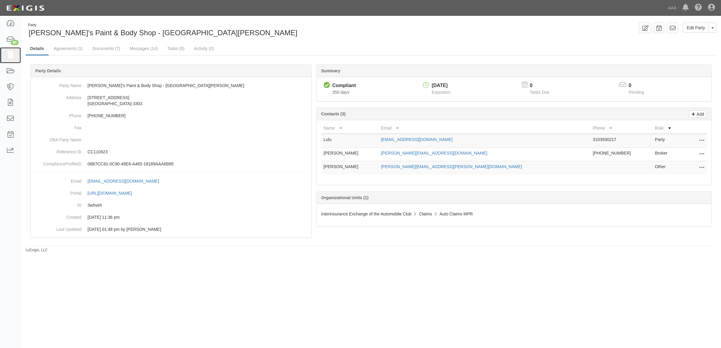
drag, startPoint x: 15, startPoint y: 51, endPoint x: 55, endPoint y: 61, distance: 40.7
click at [15, 51] on link at bounding box center [10, 55] width 21 height 16
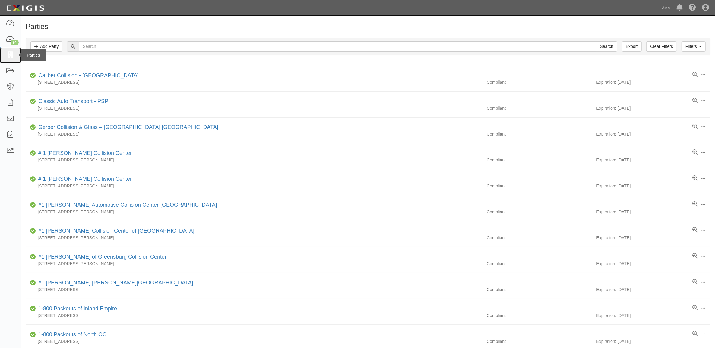
click at [11, 53] on icon at bounding box center [10, 55] width 8 height 7
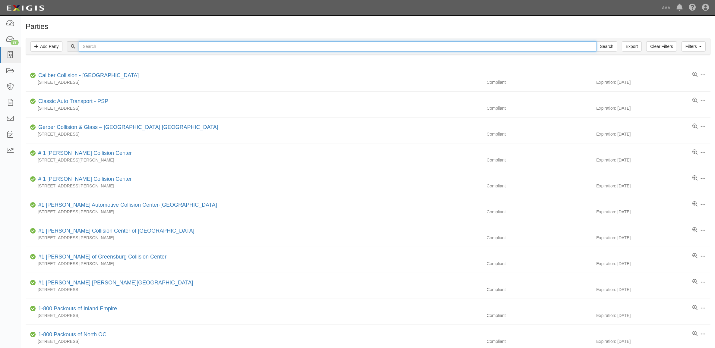
click at [168, 46] on input "text" at bounding box center [337, 46] width 517 height 10
type input "[PERSON_NAME]"
click at [596, 41] on input "Search" at bounding box center [606, 46] width 21 height 10
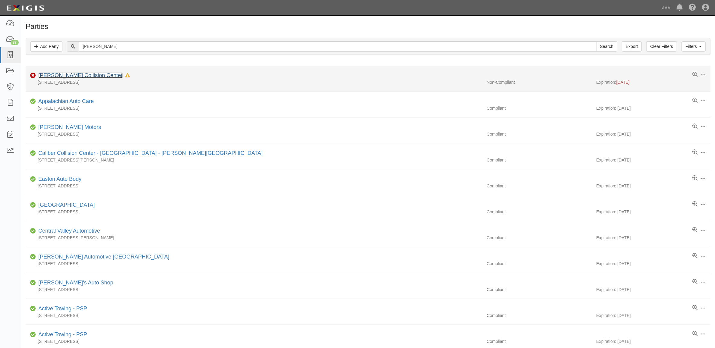
click at [73, 75] on link "[PERSON_NAME] Collision Center" at bounding box center [80, 75] width 84 height 6
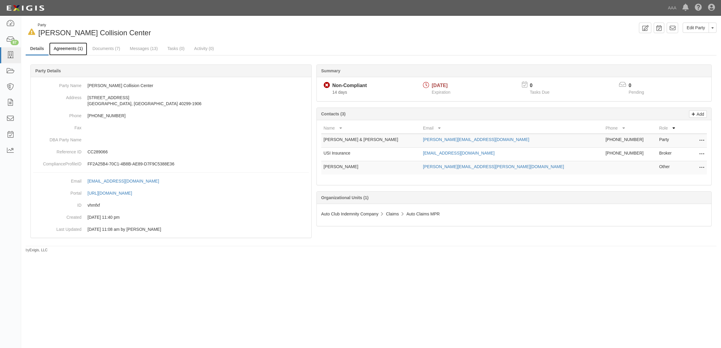
click at [64, 50] on link "Agreements (1)" at bounding box center [68, 49] width 38 height 13
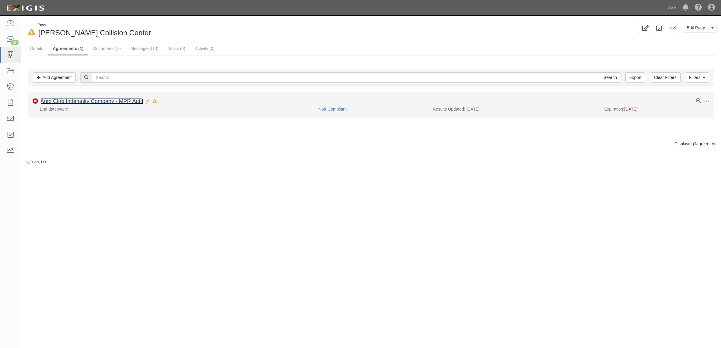
click at [101, 100] on link "Auto Club Indemnity Company - MPR Auto" at bounding box center [91, 101] width 103 height 6
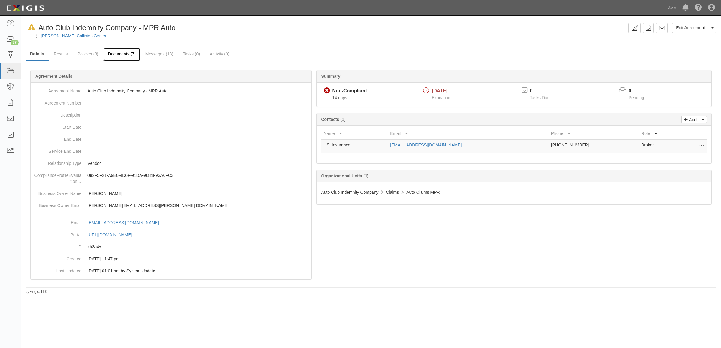
click at [115, 58] on link "Documents (7)" at bounding box center [121, 54] width 37 height 13
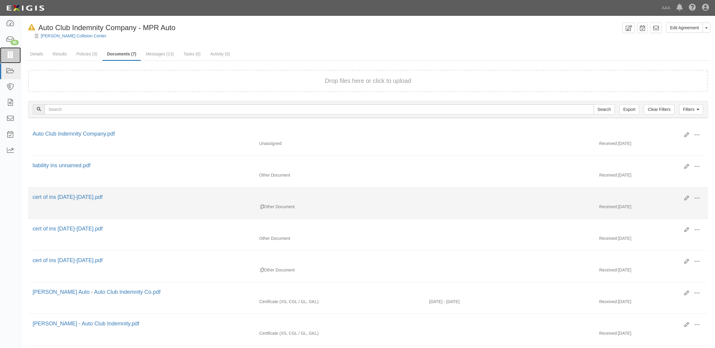
drag, startPoint x: 14, startPoint y: 55, endPoint x: 299, endPoint y: 217, distance: 328.6
click at [14, 55] on icon at bounding box center [10, 55] width 8 height 7
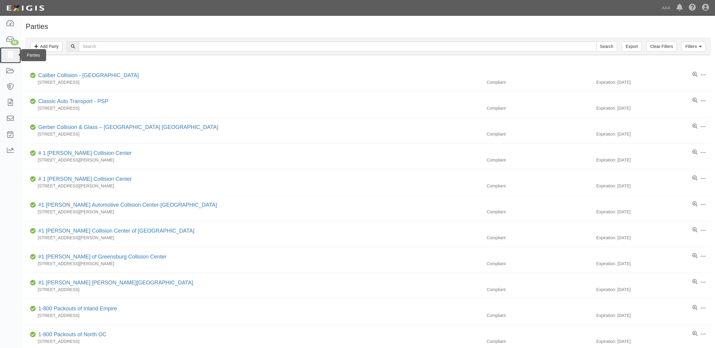
drag, startPoint x: 11, startPoint y: 50, endPoint x: 15, endPoint y: 55, distance: 6.0
click at [11, 50] on link at bounding box center [10, 55] width 21 height 16
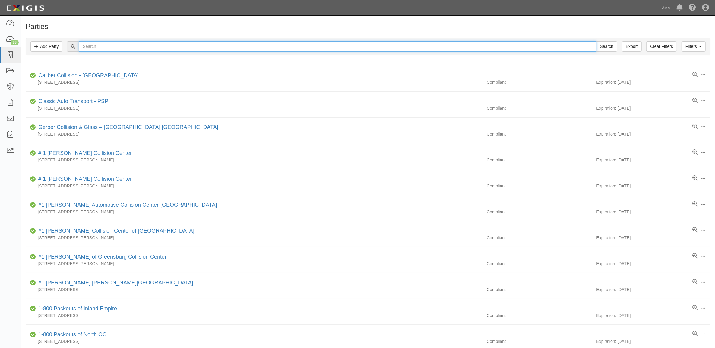
click at [190, 51] on input "text" at bounding box center [337, 46] width 517 height 10
type input "Bachman"
click at [596, 41] on input "Search" at bounding box center [606, 46] width 21 height 10
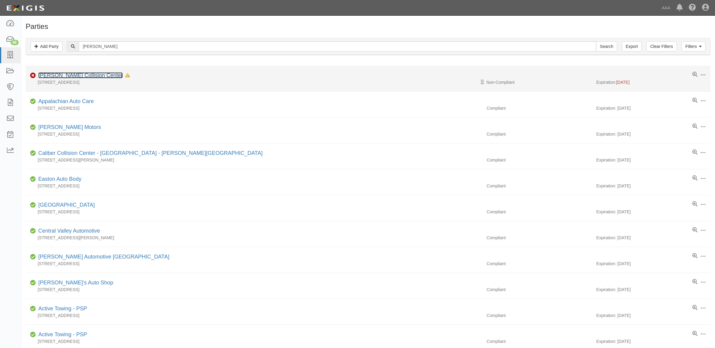
click at [85, 75] on link "Bachman Collision Center" at bounding box center [80, 75] width 84 height 6
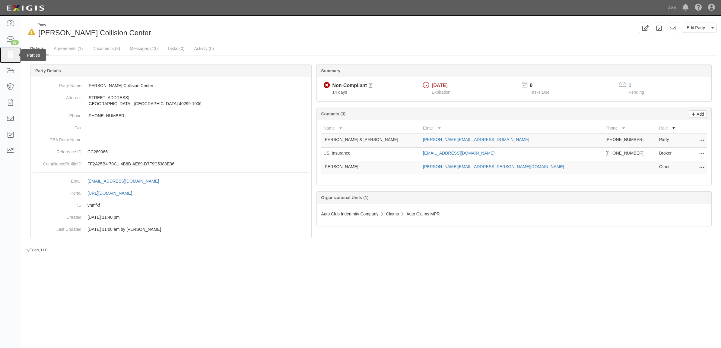
click at [7, 52] on icon at bounding box center [10, 55] width 8 height 7
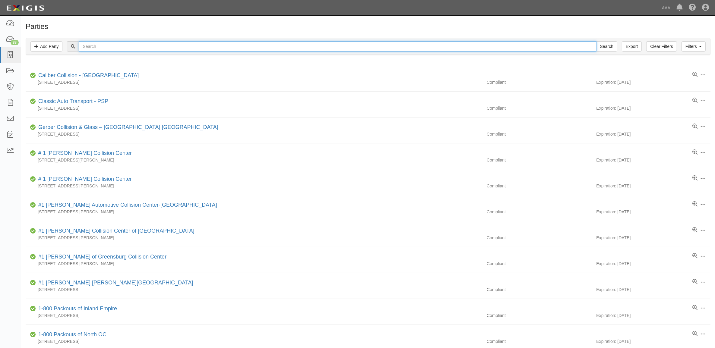
click at [134, 47] on input "text" at bounding box center [337, 46] width 517 height 10
paste input "20105"
type input "20105"
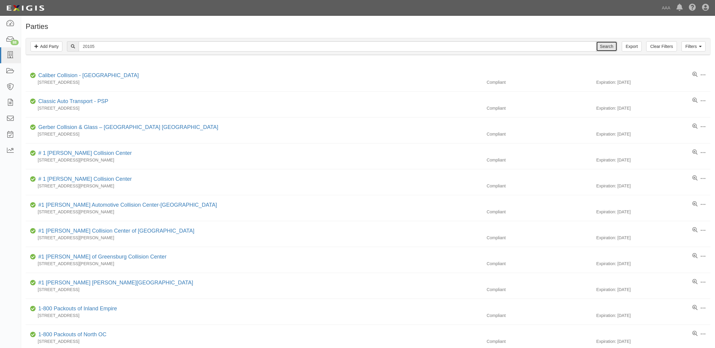
click at [608, 45] on input "Search" at bounding box center [606, 46] width 21 height 10
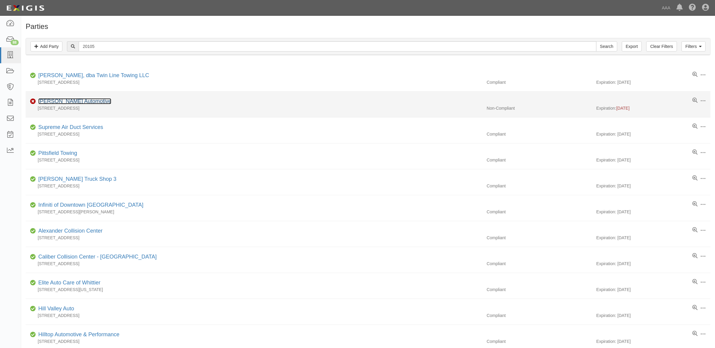
click at [88, 101] on link "[PERSON_NAME] Automotive" at bounding box center [74, 101] width 73 height 6
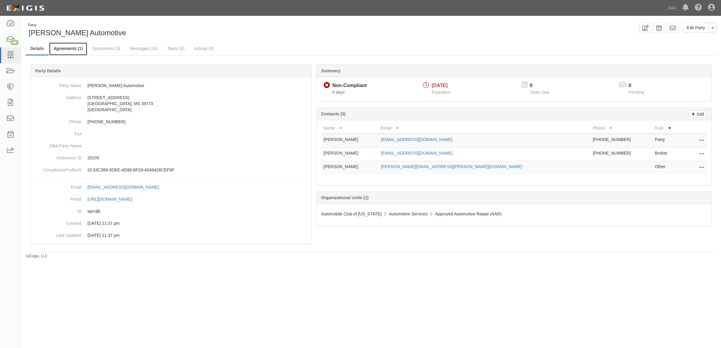
click at [60, 51] on link "Agreements (1)" at bounding box center [68, 49] width 38 height 13
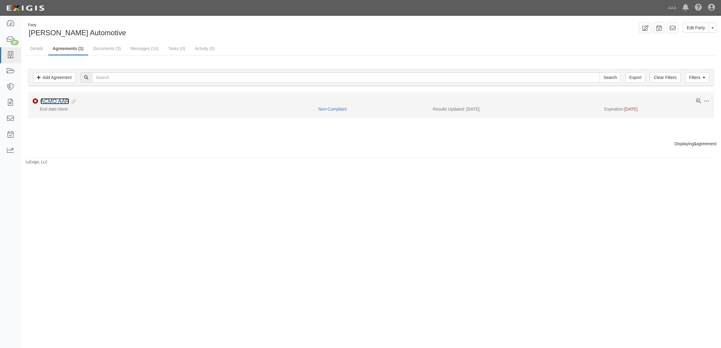
click at [57, 102] on link "ACMO AAR" at bounding box center [54, 101] width 29 height 6
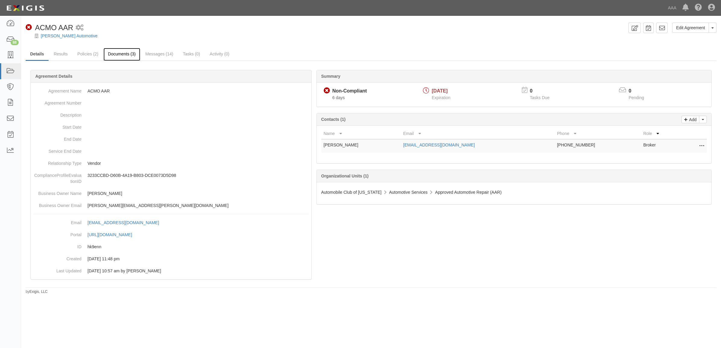
click at [124, 55] on link "Documents (3)" at bounding box center [121, 54] width 37 height 13
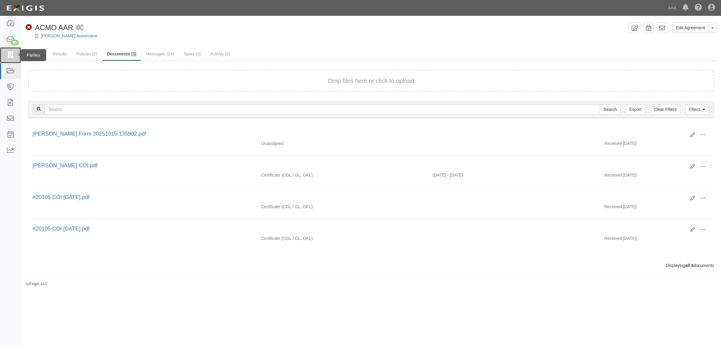
click at [9, 60] on link at bounding box center [10, 55] width 21 height 16
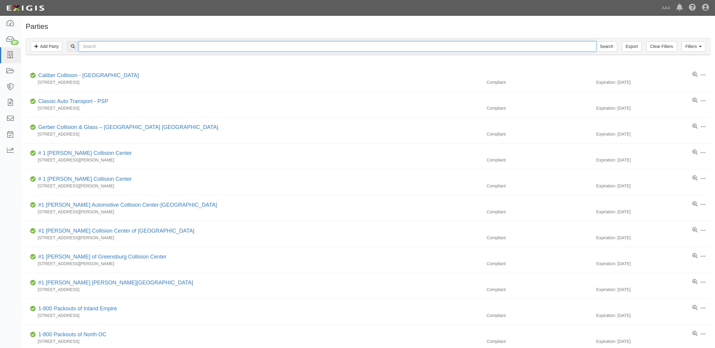
click at [117, 50] on input "text" at bounding box center [337, 46] width 517 height 10
paste input "20947"
type input "20947"
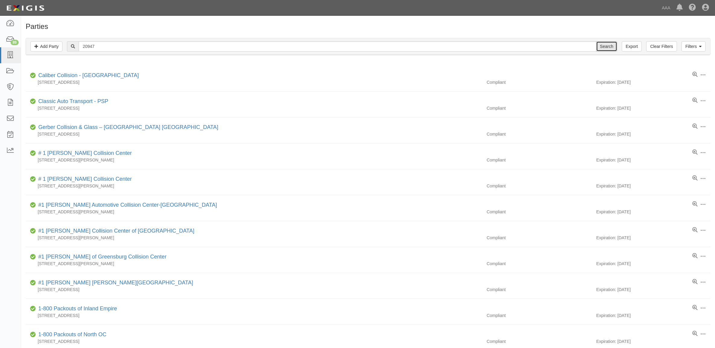
click at [605, 49] on input "Search" at bounding box center [606, 46] width 21 height 10
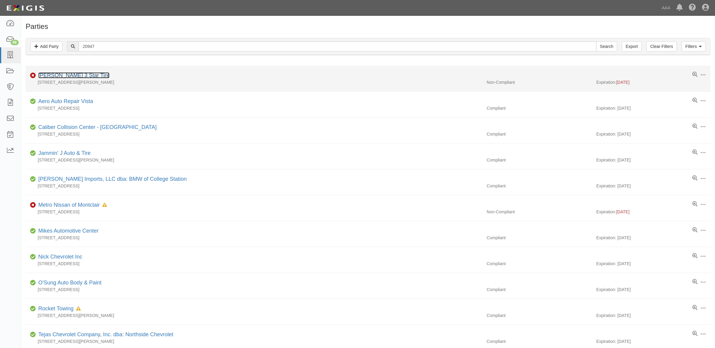
click at [54, 78] on link "[PERSON_NAME] 3 Star Tire" at bounding box center [73, 75] width 71 height 6
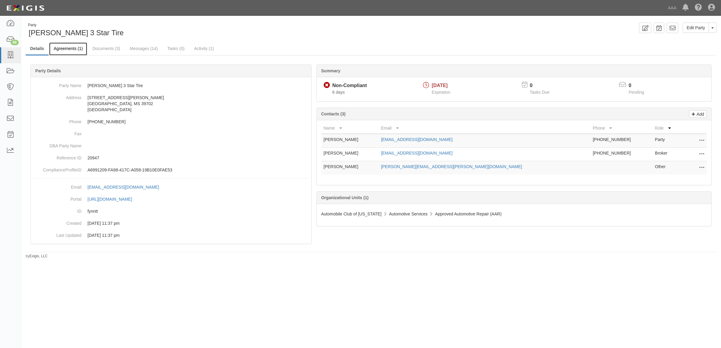
click at [67, 49] on link "Agreements (1)" at bounding box center [68, 49] width 38 height 13
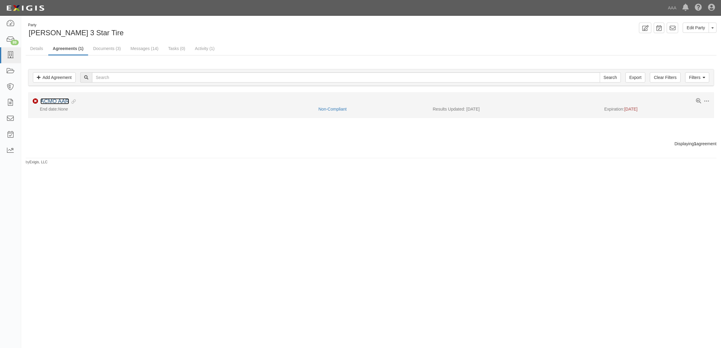
click at [58, 100] on link "ACMO AAR" at bounding box center [54, 101] width 29 height 6
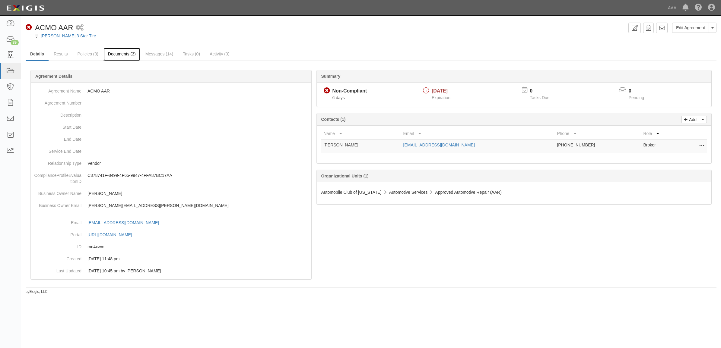
click at [130, 56] on link "Documents (3)" at bounding box center [121, 54] width 37 height 13
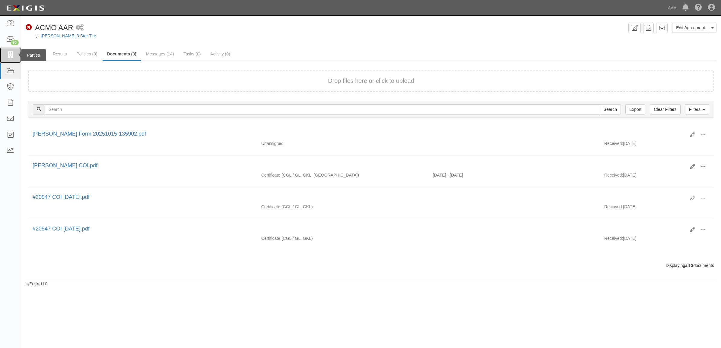
click at [12, 58] on icon at bounding box center [10, 55] width 8 height 7
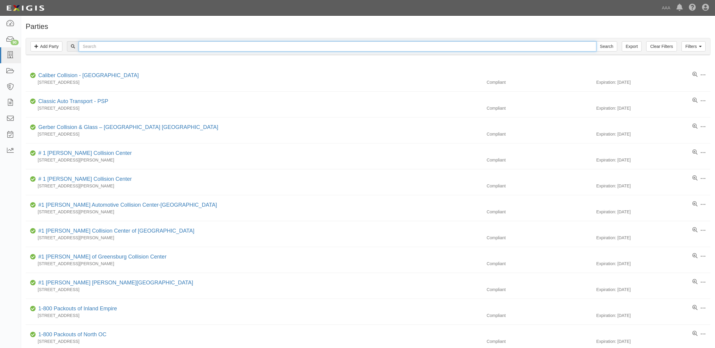
click at [174, 43] on input "text" at bounding box center [337, 46] width 517 height 10
paste input "353897"
type input "353897"
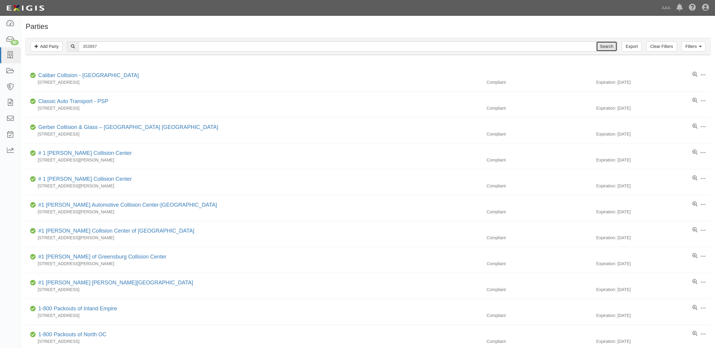
click at [608, 49] on input "Search" at bounding box center [606, 46] width 21 height 10
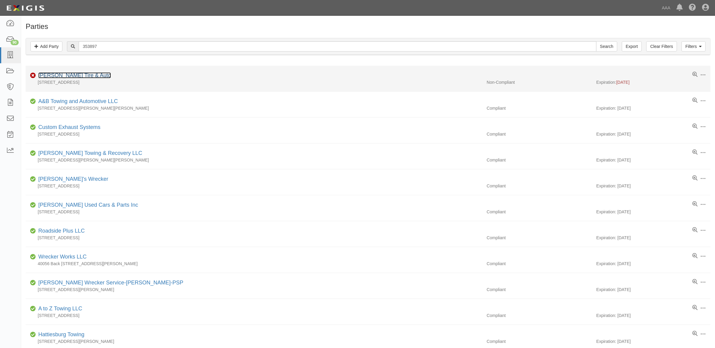
click at [89, 74] on link "[PERSON_NAME] Tire & Auto" at bounding box center [74, 75] width 73 height 6
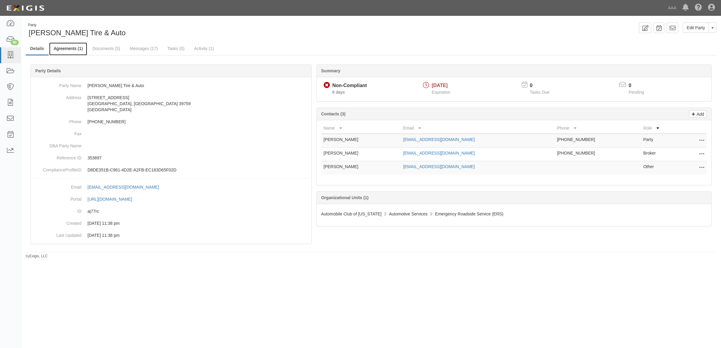
click at [69, 47] on link "Agreements (1)" at bounding box center [68, 49] width 38 height 13
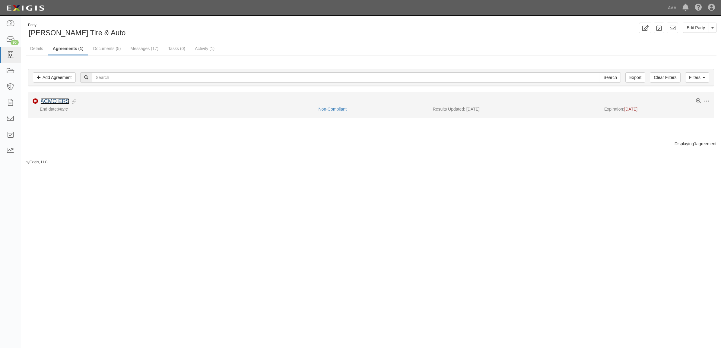
click at [62, 100] on link "ACMO ERS" at bounding box center [54, 101] width 29 height 6
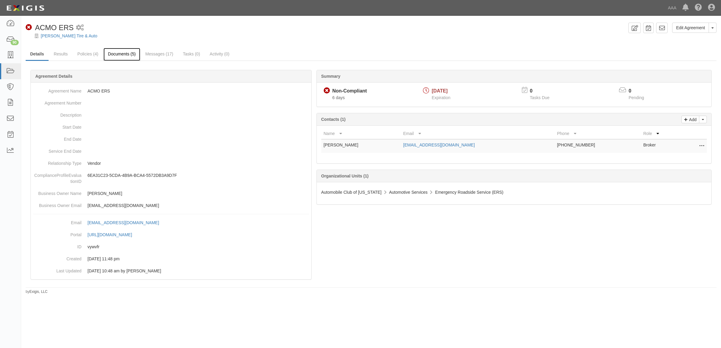
click at [130, 55] on link "Documents (5)" at bounding box center [121, 54] width 37 height 13
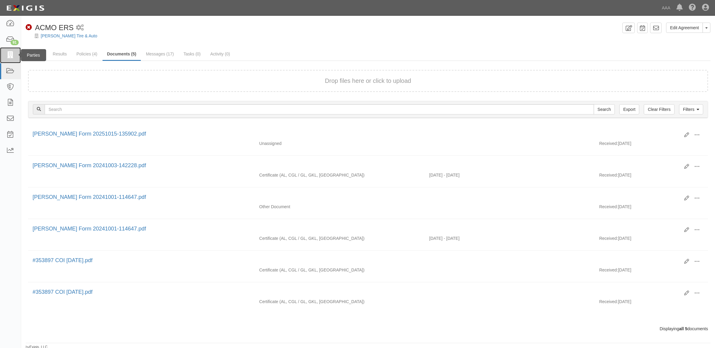
click at [14, 54] on link at bounding box center [10, 55] width 21 height 16
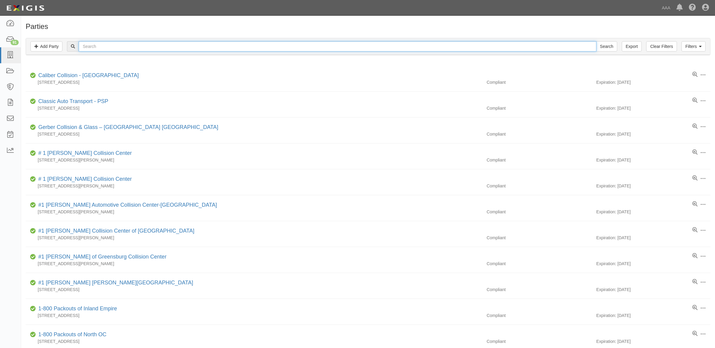
click at [128, 47] on input "text" at bounding box center [337, 46] width 517 height 10
paste input "1246"
type input "1246"
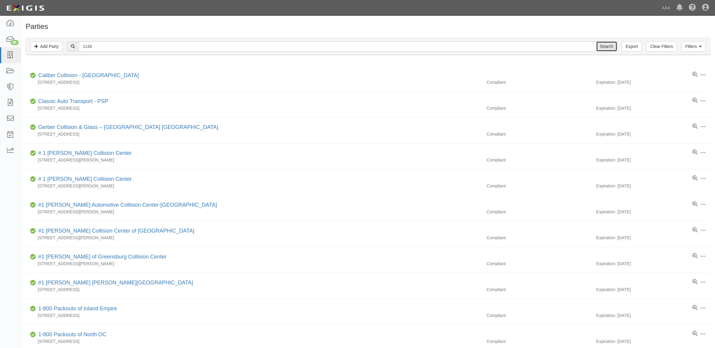
click at [610, 45] on input "Search" at bounding box center [606, 46] width 21 height 10
click at [607, 47] on input "Search" at bounding box center [606, 46] width 21 height 10
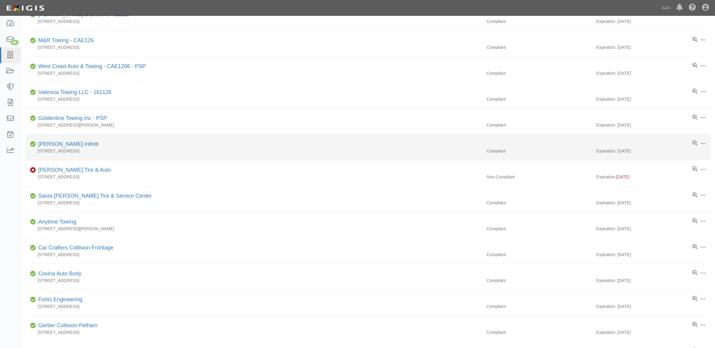
scroll to position [75, 0]
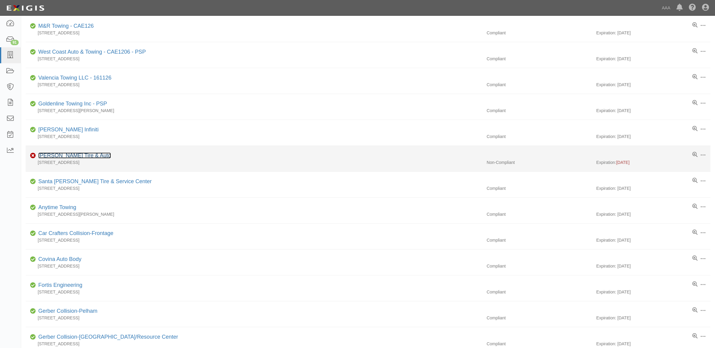
click at [87, 157] on link "[PERSON_NAME] Tire & Auto" at bounding box center [74, 156] width 73 height 6
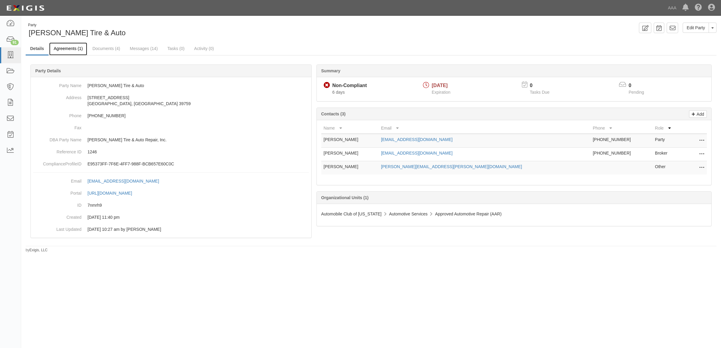
click at [66, 50] on link "Agreements (1)" at bounding box center [68, 49] width 38 height 13
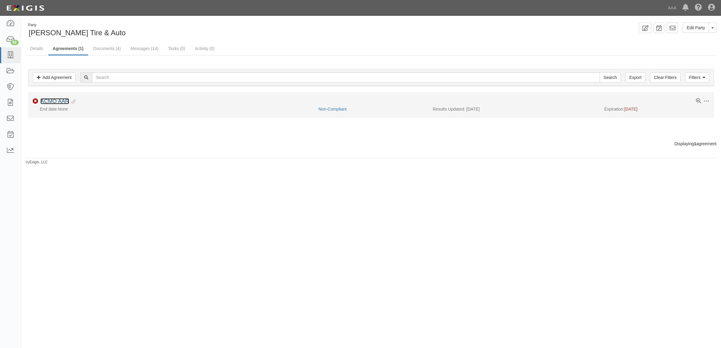
click at [63, 103] on link "ACMO AAR" at bounding box center [54, 101] width 29 height 6
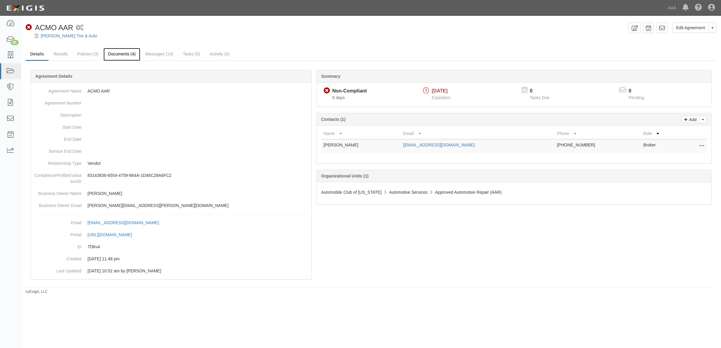
click at [124, 56] on link "Documents (4)" at bounding box center [121, 54] width 37 height 13
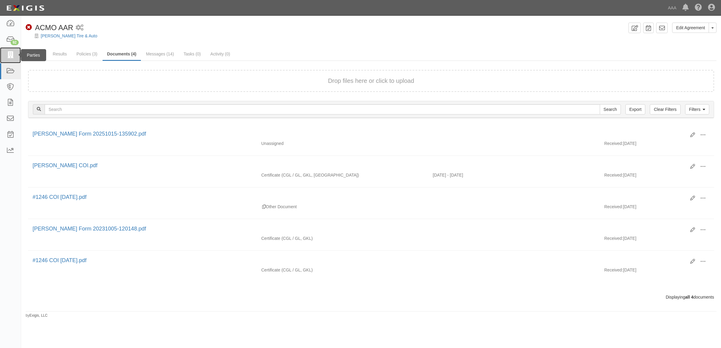
click at [14, 51] on link at bounding box center [10, 55] width 21 height 16
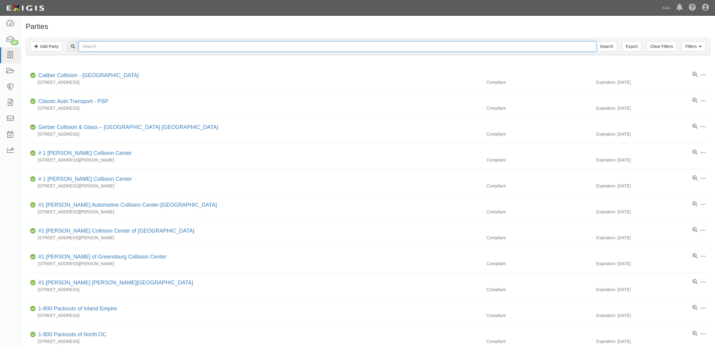
click at [172, 47] on input "text" at bounding box center [337, 46] width 517 height 10
paste input "CC289066"
type input "CC289066"
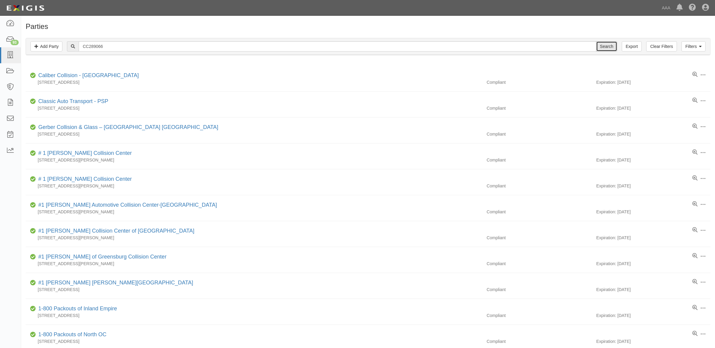
click at [612, 47] on input "Search" at bounding box center [606, 46] width 21 height 10
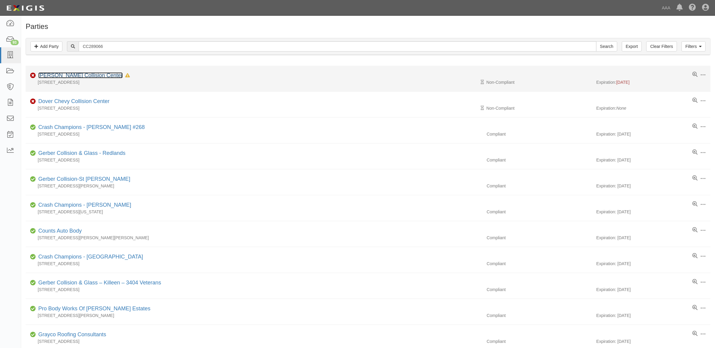
click at [77, 75] on link "[PERSON_NAME] Collision Center" at bounding box center [80, 75] width 84 height 6
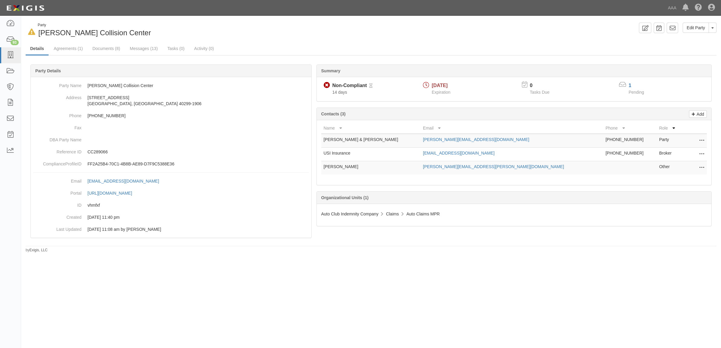
click at [700, 140] on icon at bounding box center [701, 141] width 5 height 8
click at [692, 141] on link "Edit" at bounding box center [680, 139] width 48 height 11
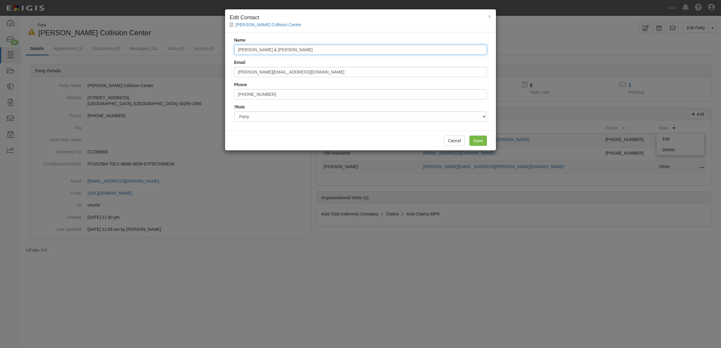
drag, startPoint x: 312, startPoint y: 50, endPoint x: 158, endPoint y: 47, distance: 153.8
click at [159, 47] on div "× Edit Contact Bachman Collision Center Name Steve & Theresa Bachman Email dann…" at bounding box center [360, 174] width 721 height 348
type input "Jay Byers"
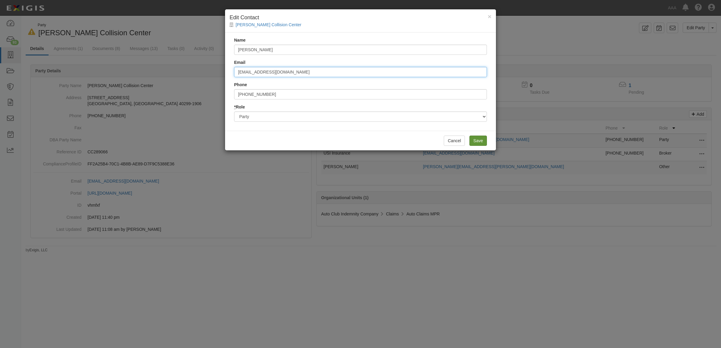
type input "jbyers@bachmanautogroup.com"
click at [477, 141] on input "Save" at bounding box center [477, 141] width 17 height 10
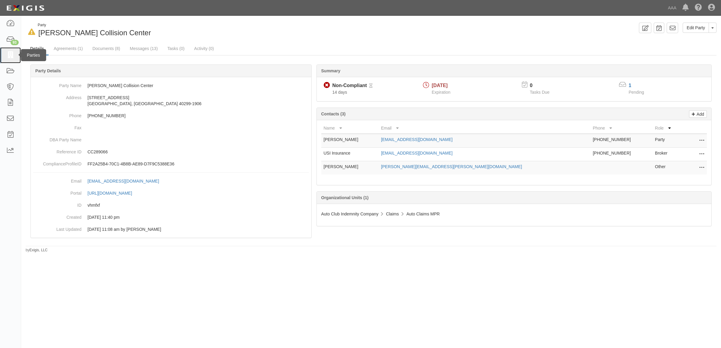
click at [10, 60] on link at bounding box center [10, 55] width 21 height 16
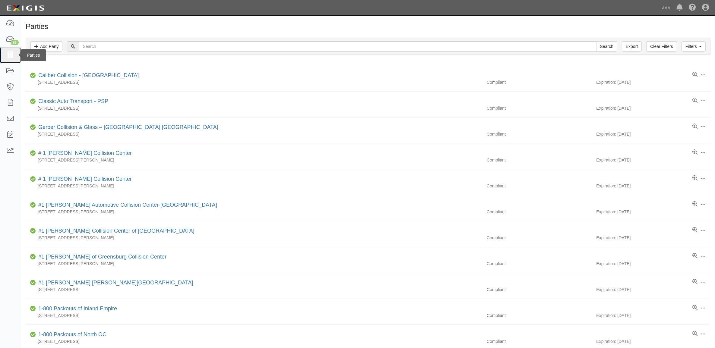
click at [15, 52] on link at bounding box center [10, 55] width 21 height 16
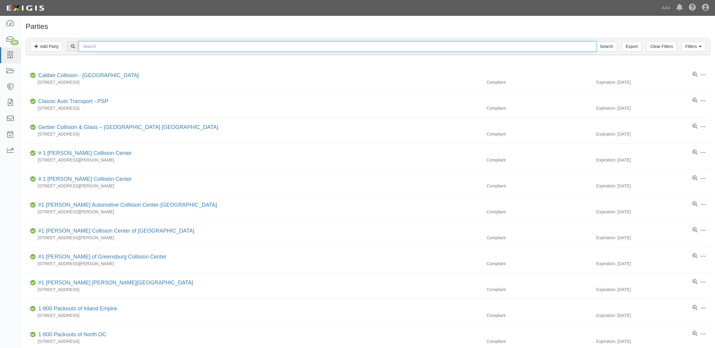
click at [220, 49] on input "text" at bounding box center [337, 46] width 517 height 10
type input "CC101498"
click at [596, 41] on input "Search" at bounding box center [606, 46] width 21 height 10
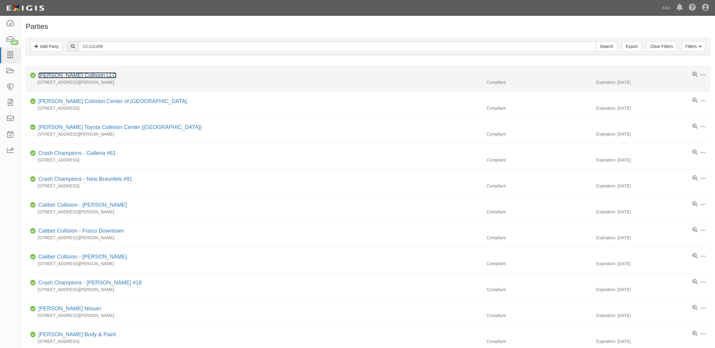
click at [82, 77] on link "[PERSON_NAME] Collision LLC" at bounding box center [77, 75] width 78 height 6
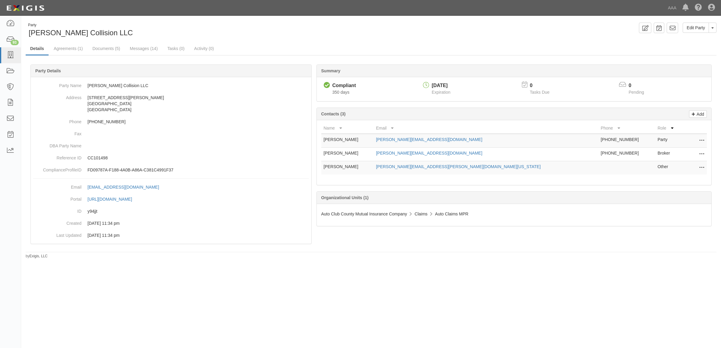
click at [703, 139] on icon at bounding box center [701, 141] width 5 height 8
click at [682, 137] on link "Edit" at bounding box center [680, 139] width 48 height 11
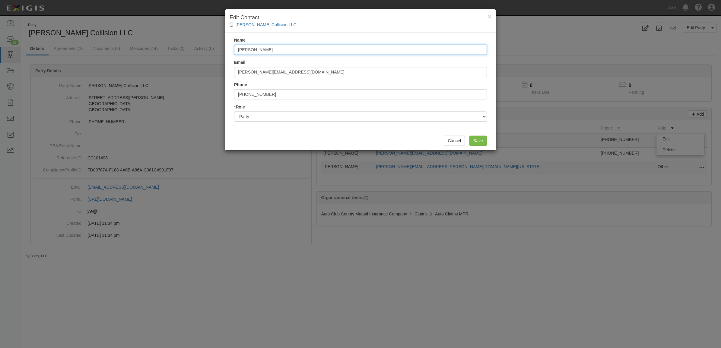
drag, startPoint x: 284, startPoint y: 51, endPoint x: 177, endPoint y: 56, distance: 106.6
click at [177, 56] on div "× Edit Contact Milstead Collision LLC Name Glen Gilbert Email glen@milsteadcoll…" at bounding box center [360, 174] width 721 height 348
drag, startPoint x: 313, startPoint y: 69, endPoint x: 180, endPoint y: 66, distance: 133.3
click at [180, 67] on div "× Edit Contact Milstead Collision LLC Name Email glen@milsteadcollision.com Pho…" at bounding box center [360, 174] width 721 height 348
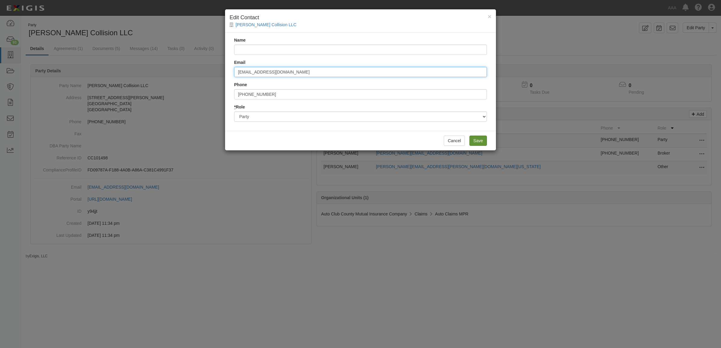
type input "rgoff@milsteadgroup.com"
click at [479, 139] on input "Save" at bounding box center [477, 141] width 17 height 10
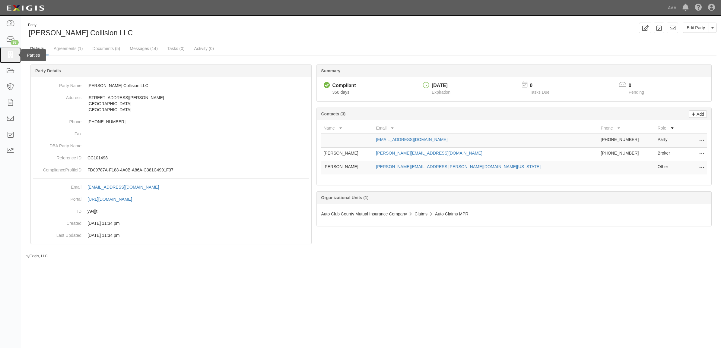
click at [14, 54] on link at bounding box center [10, 55] width 21 height 16
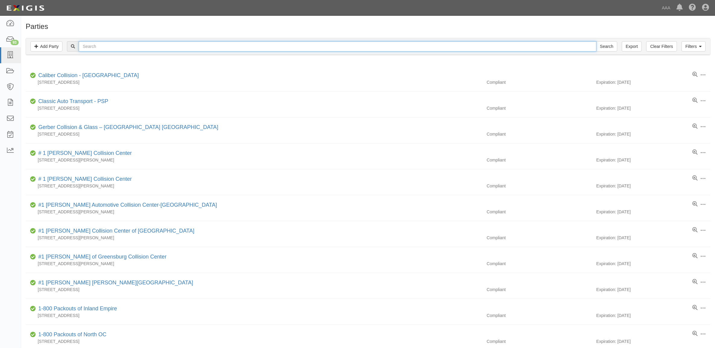
click at [92, 45] on input "text" at bounding box center [337, 46] width 517 height 10
type input "25055"
click at [596, 41] on input "Search" at bounding box center [606, 46] width 21 height 10
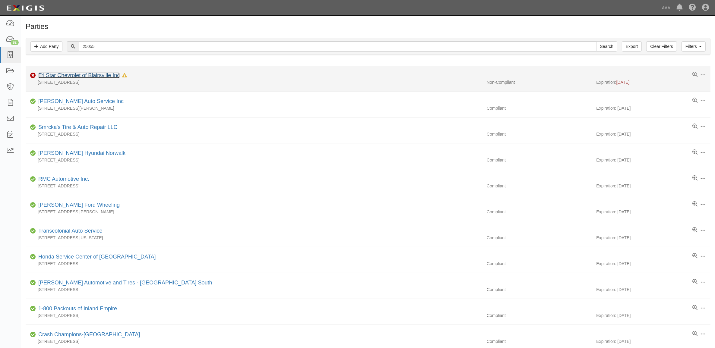
click at [90, 75] on link "Tri Star Chevrolet of Blairsville Inc" at bounding box center [78, 75] width 81 height 6
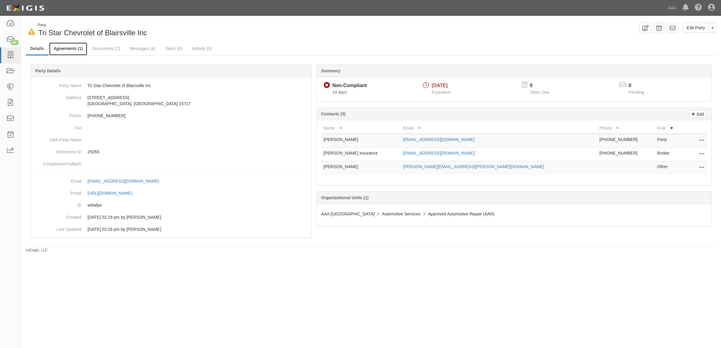
click at [68, 49] on link "Agreements (1)" at bounding box center [68, 49] width 38 height 13
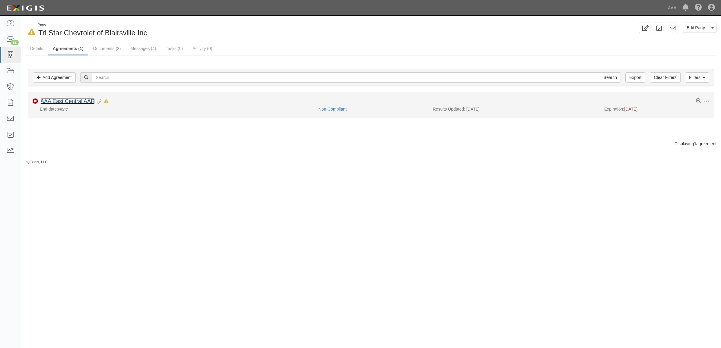
click at [84, 100] on link "AAA East Central AAR" at bounding box center [67, 101] width 54 height 6
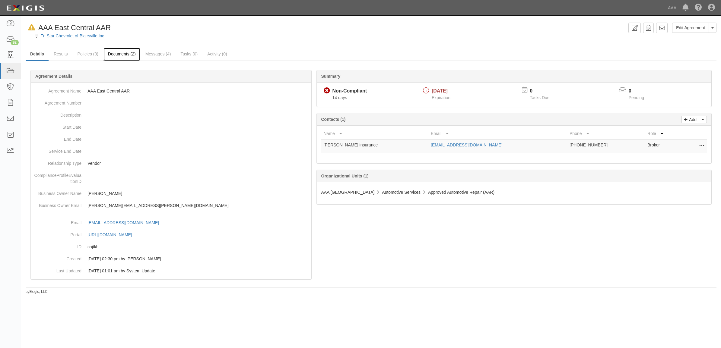
click at [124, 54] on link "Documents (2)" at bounding box center [121, 54] width 37 height 13
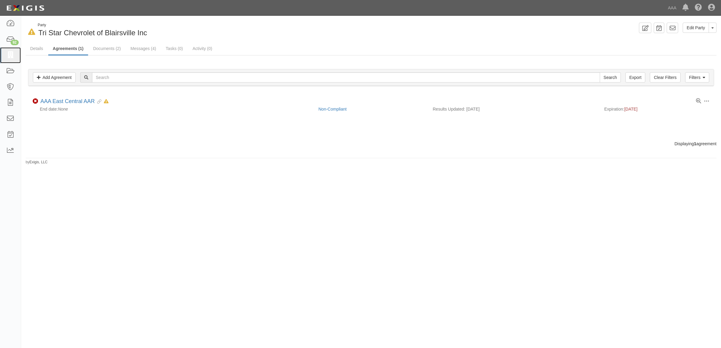
drag, startPoint x: 17, startPoint y: 52, endPoint x: 29, endPoint y: 64, distance: 17.1
click at [17, 52] on link at bounding box center [10, 55] width 21 height 16
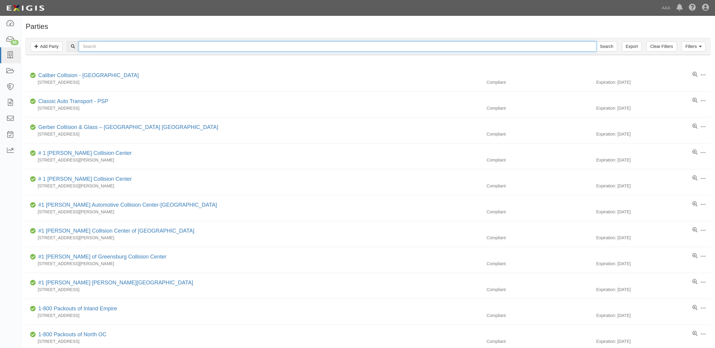
click at [140, 47] on input "text" at bounding box center [337, 46] width 517 height 10
paste input "24921"
type input "24921"
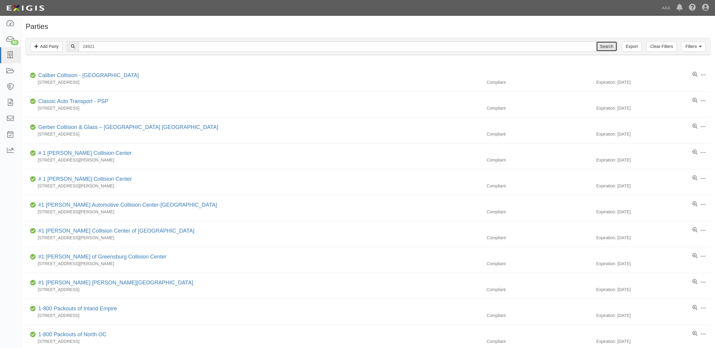
click at [603, 43] on input "Search" at bounding box center [606, 46] width 21 height 10
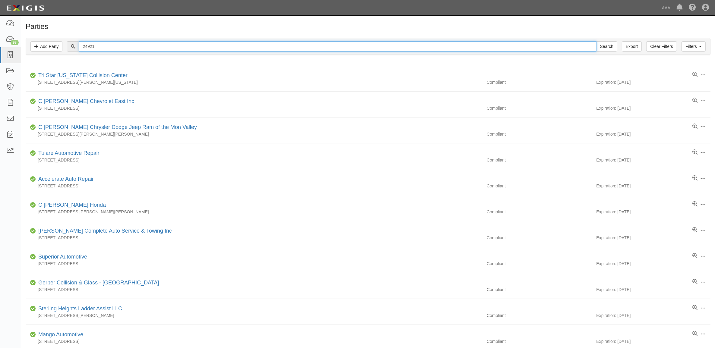
click at [163, 49] on input "24921" at bounding box center [337, 46] width 517 height 10
type input "Tri Star"
click at [596, 41] on input "Search" at bounding box center [606, 46] width 21 height 10
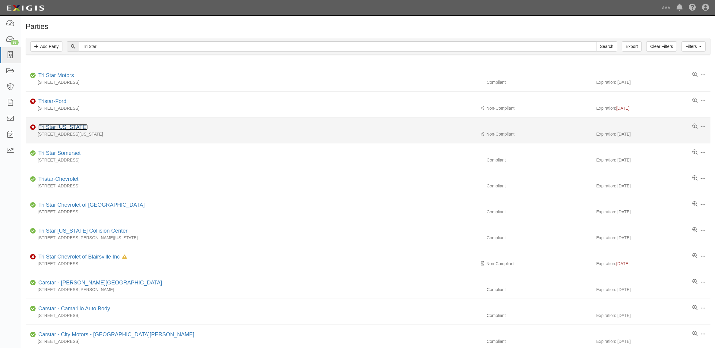
click at [70, 127] on link "Tri Star [US_STATE]" at bounding box center [62, 127] width 49 height 6
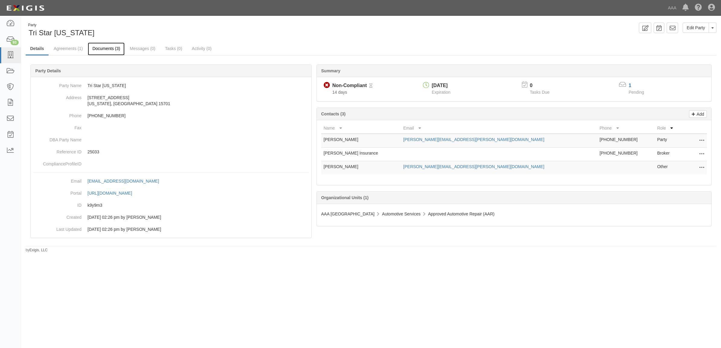
click at [109, 55] on link "Documents (3)" at bounding box center [106, 49] width 37 height 13
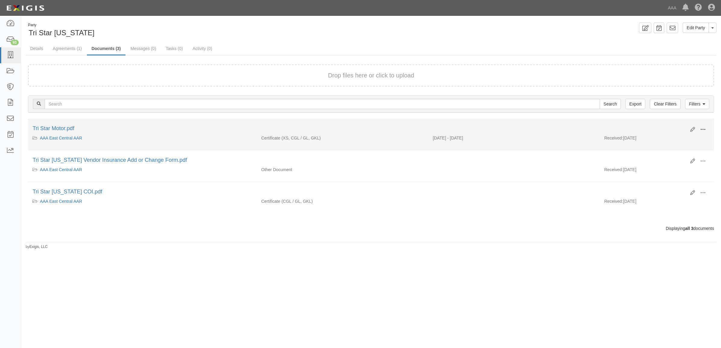
click at [700, 129] on span at bounding box center [702, 129] width 5 height 5
click at [688, 136] on link "View" at bounding box center [674, 138] width 48 height 11
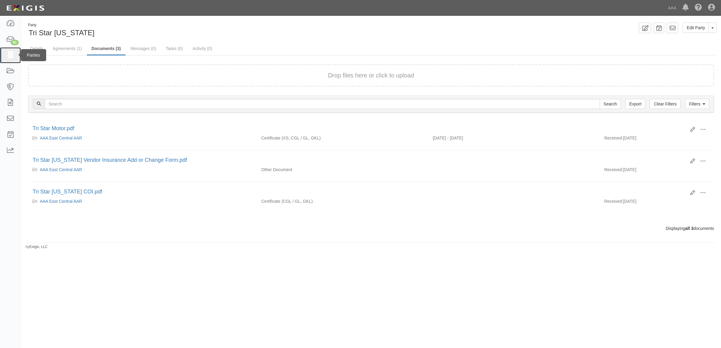
click at [8, 55] on icon at bounding box center [10, 55] width 8 height 7
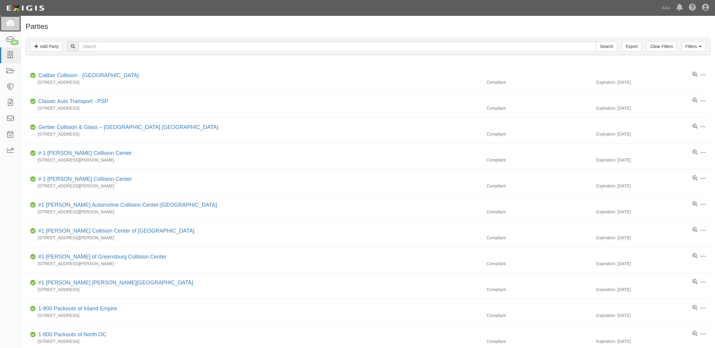
drag, startPoint x: 11, startPoint y: 24, endPoint x: 33, endPoint y: 34, distance: 23.2
click at [11, 24] on icon at bounding box center [10, 23] width 8 height 7
